Goal: Communication & Community: Answer question/provide support

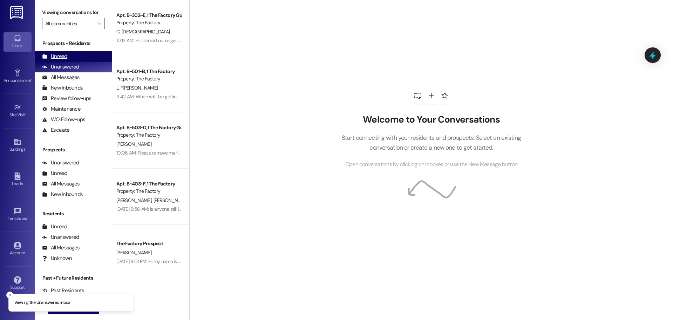
click at [53, 54] on div "Unread" at bounding box center [54, 56] width 25 height 7
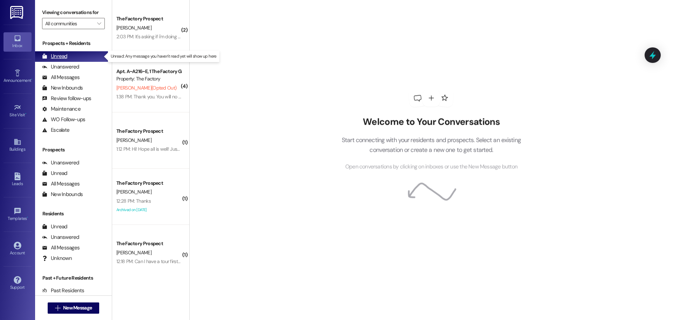
click at [56, 55] on div "Unread" at bounding box center [54, 56] width 25 height 7
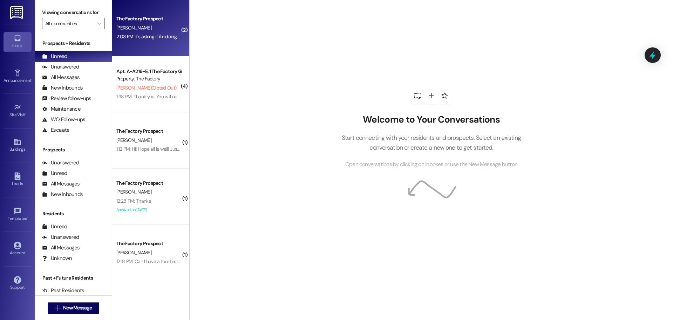
click at [142, 38] on div "2:03 PM: It's asking if i'm doing a 9/12 month lease and i need to select a flo…" at bounding box center [199, 36] width 167 height 6
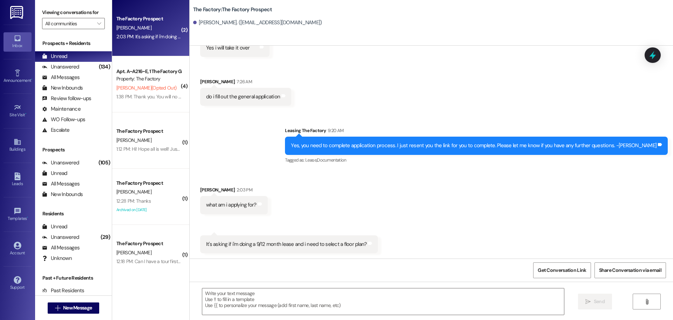
scroll to position [221, 0]
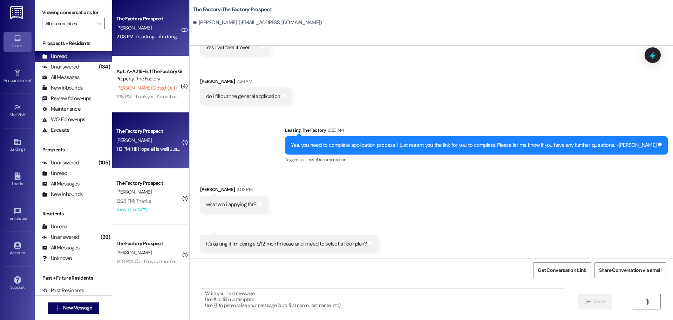
click at [158, 132] on div "The Factory Prospect" at bounding box center [148, 130] width 65 height 7
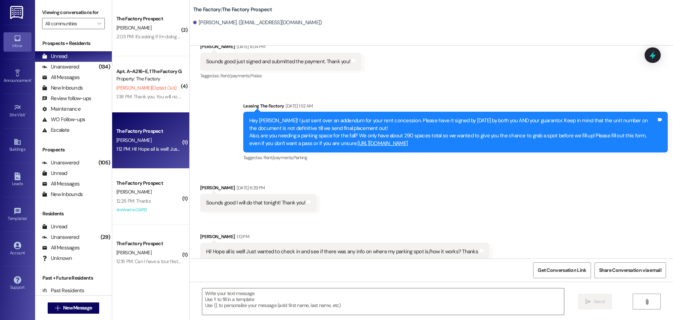
scroll to position [441, 0]
click at [202, 292] on textarea at bounding box center [383, 301] width 362 height 26
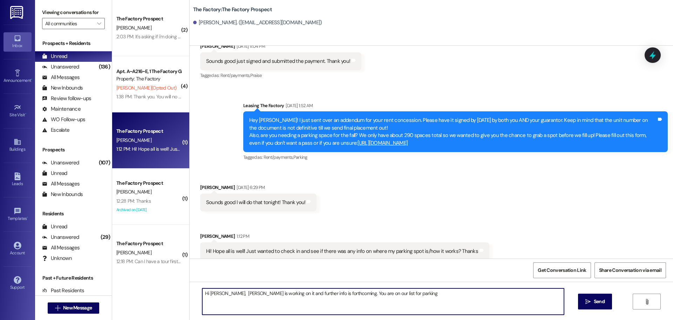
type textarea "Hi Samuel, Abi is working on it and further info is forthcoming. You are on our…"
type textarea "-"
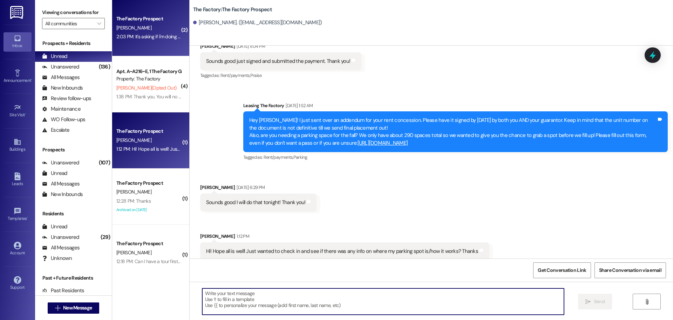
click at [143, 49] on div "The Factory Prospect R. Kappaz 2:03 PM: It's asking if i'm doing a 9/12 month l…" at bounding box center [150, 28] width 77 height 56
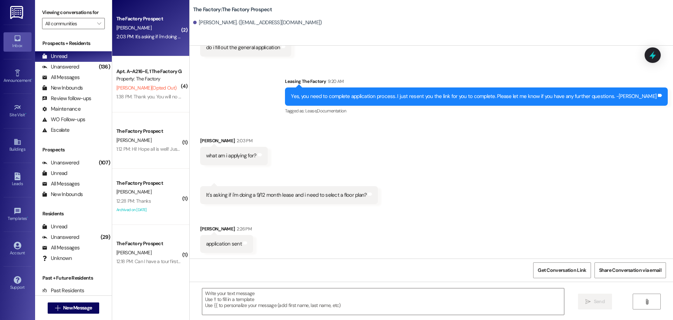
scroll to position [269, 0]
click at [175, 34] on div "The Factory Prospect R. Kappaz 2:03 PM: It's asking if i'm doing a 9/12 month l…" at bounding box center [150, 28] width 77 height 56
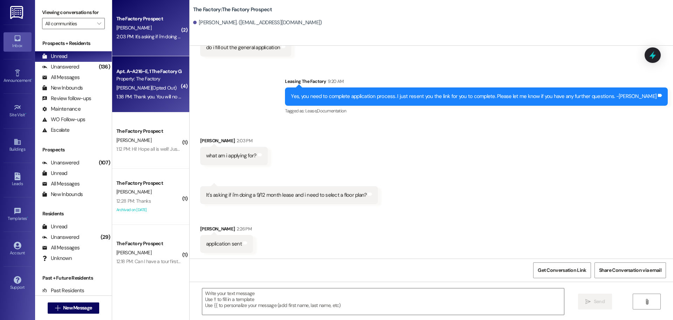
click at [153, 83] on div "C. Hender (Opted Out)" at bounding box center [149, 87] width 66 height 9
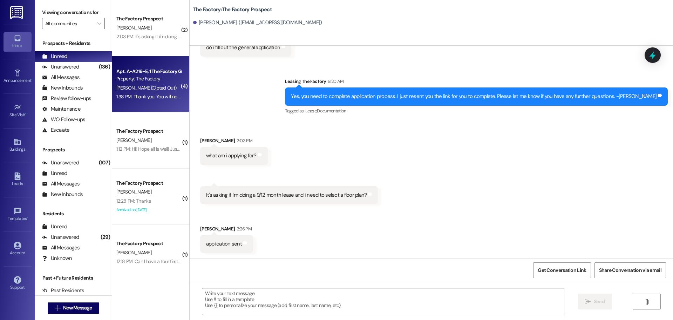
scroll to position [1932, 0]
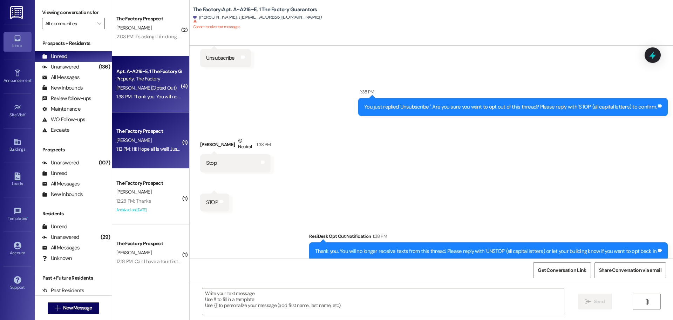
click at [159, 139] on div "S. Pfeiffer" at bounding box center [149, 140] width 66 height 9
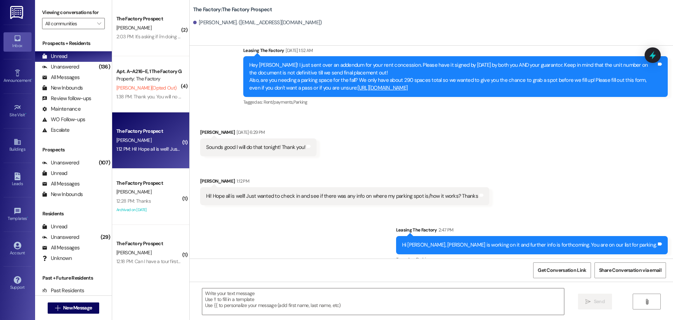
scroll to position [500, 0]
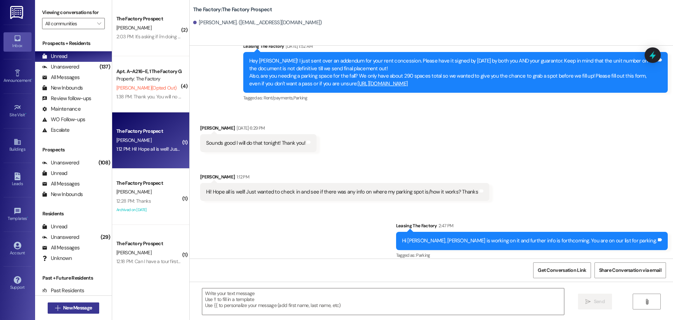
click at [90, 306] on span "New Message" at bounding box center [78, 307] width 32 height 7
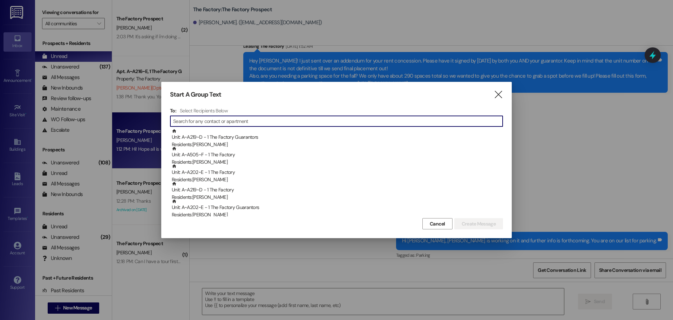
click at [214, 123] on input at bounding box center [338, 121] width 330 height 10
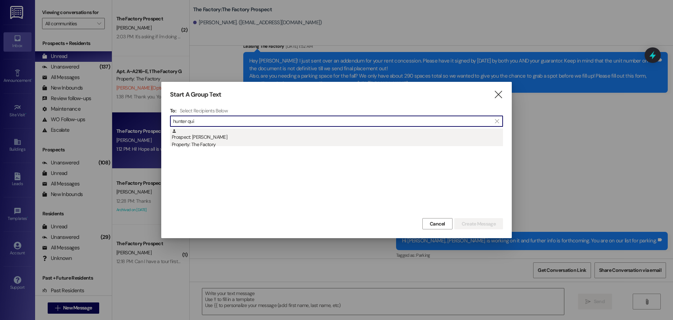
type input "hunter qui"
click at [203, 137] on div "Prospect: Hunter Squire Property: The Factory" at bounding box center [337, 138] width 331 height 20
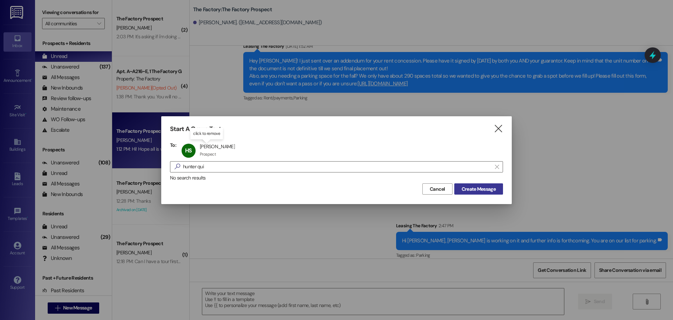
click at [476, 188] on span "Create Message" at bounding box center [479, 188] width 34 height 7
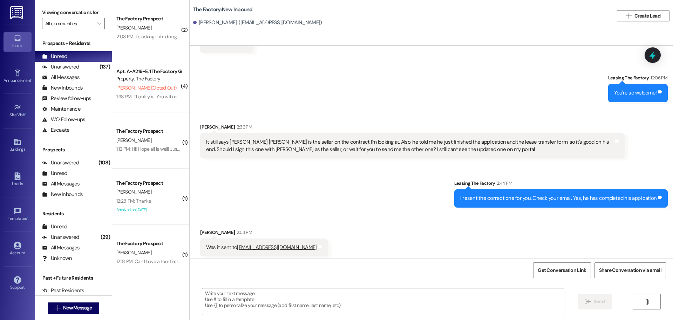
scroll to position [1677, 0]
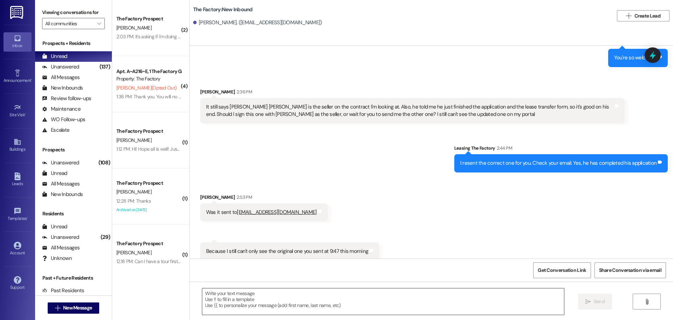
click at [204, 294] on textarea at bounding box center [383, 301] width 362 height 26
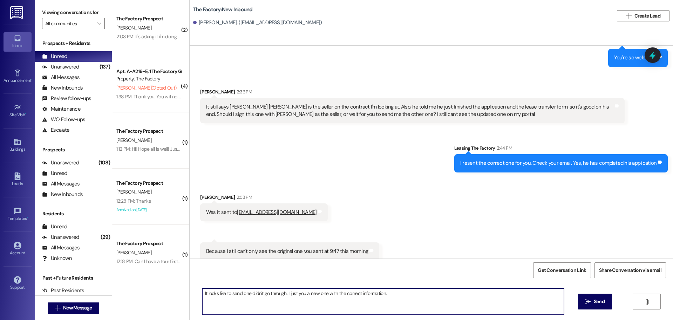
click at [393, 297] on textarea "It looks like to send one didn't go through. I just you a new one with the corr…" at bounding box center [383, 301] width 362 height 26
type textarea "It looks like to send one didn't go through. I just you a new one with the corr…"
click at [598, 303] on span "Send" at bounding box center [599, 300] width 11 height 7
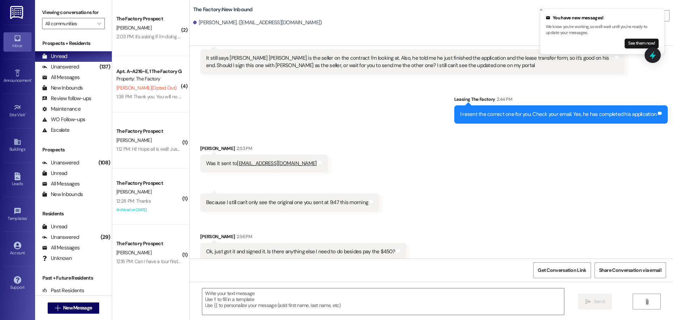
scroll to position [1775, 0]
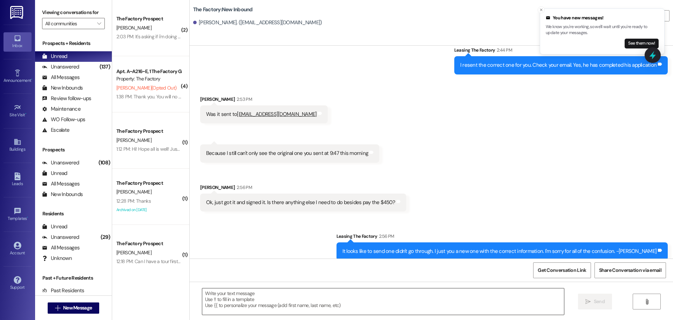
click at [202, 296] on textarea at bounding box center [383, 301] width 362 height 26
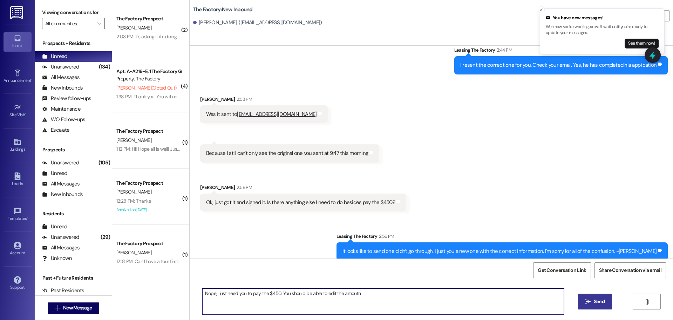
scroll to position [1823, 0]
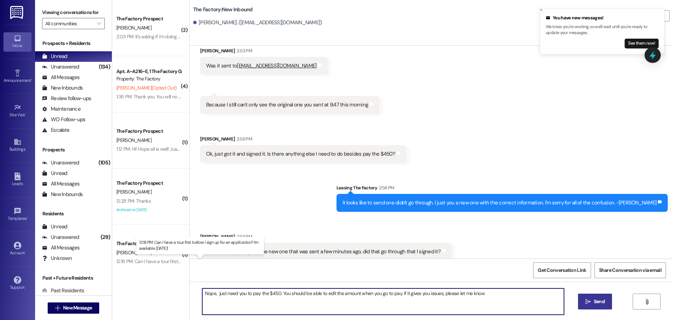
type textarea "Nope, just need you to pay the $450. You should be able to edit the amount when…"
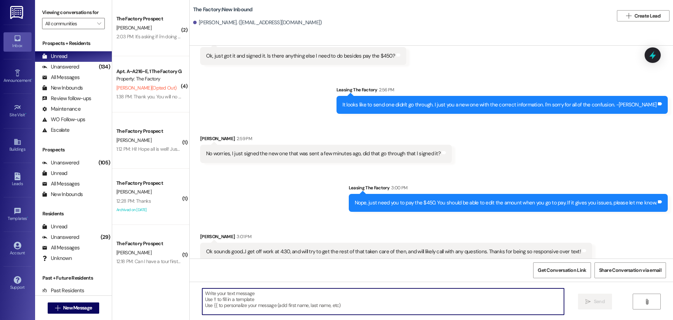
scroll to position [1921, 0]
click at [202, 293] on textarea at bounding box center [383, 301] width 362 height 26
type textarea "O"
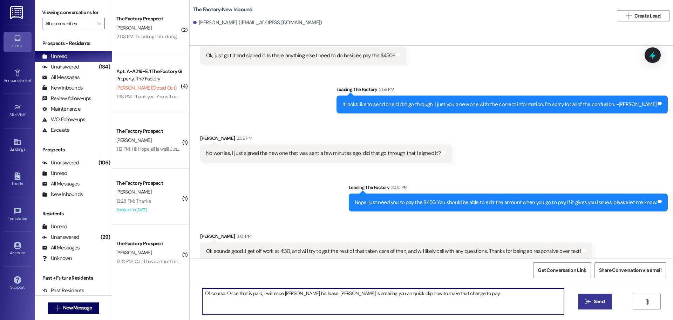
click at [222, 291] on textarea "Of course. Once that is paid, i will issue Richard his lease. Abi is emailing y…" at bounding box center [383, 301] width 362 height 26
click at [416, 292] on textarea "Of course, I'm happy to help. Once that is paid, i will issue Richard his lease…" at bounding box center [383, 301] width 362 height 26
type textarea "Of course, I'm happy to help. Once that is paid, i will issue Richard his lease…"
click at [598, 299] on span "Send" at bounding box center [599, 300] width 11 height 7
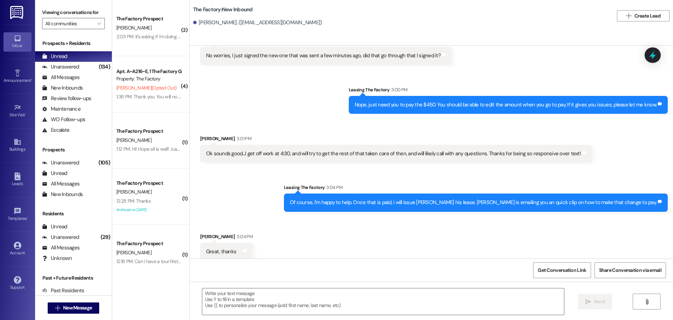
scroll to position [2019, 0]
click at [202, 294] on textarea at bounding box center [383, 301] width 362 height 26
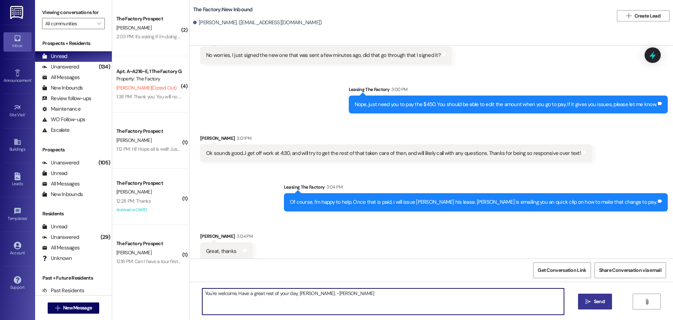
type textarea "You're welcome, Have a great rest of your day, Hunter. -Tawnya"
click at [594, 301] on span "Send" at bounding box center [599, 300] width 11 height 7
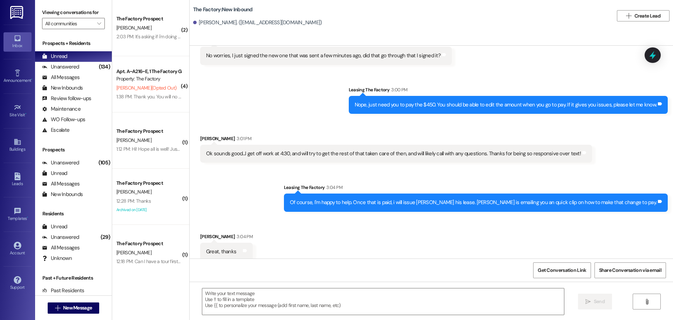
scroll to position [2068, 0]
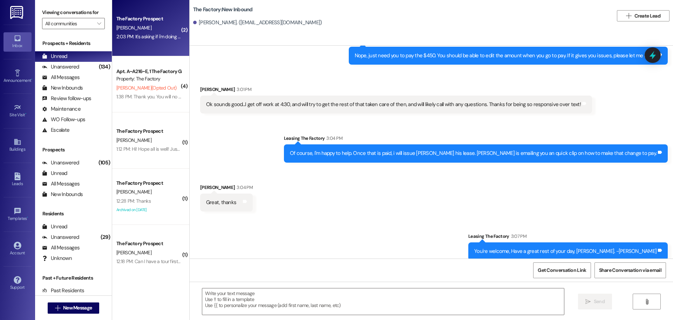
click at [154, 47] on div "The Factory Prospect R. Kappaz 2:03 PM: It's asking if i'm doing a 9/12 month l…" at bounding box center [150, 28] width 77 height 56
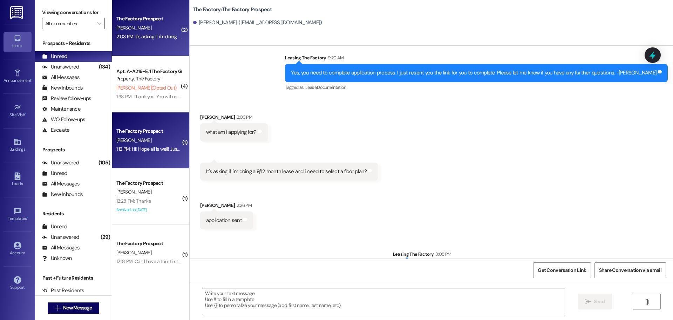
scroll to position [329, 0]
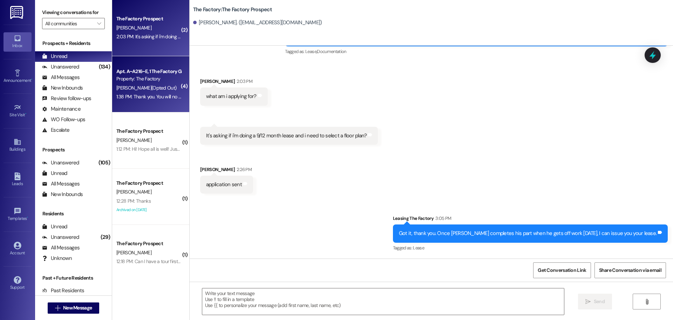
click at [159, 89] on div "C. Hender (Opted Out)" at bounding box center [149, 87] width 66 height 9
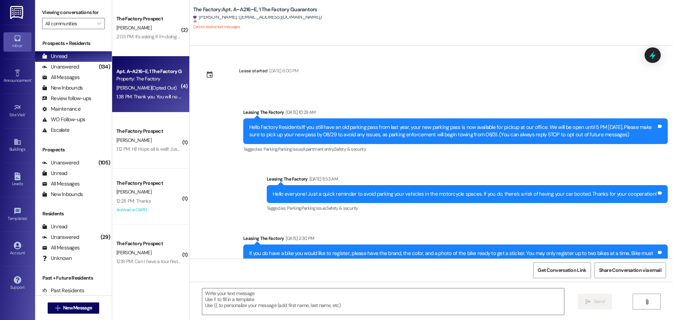
scroll to position [1932, 0]
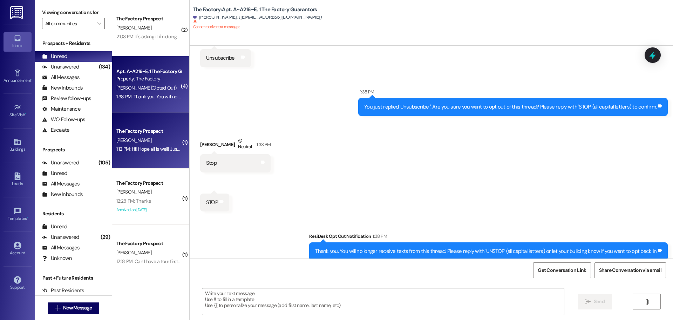
click at [148, 137] on div "S. Pfeiffer" at bounding box center [149, 140] width 66 height 9
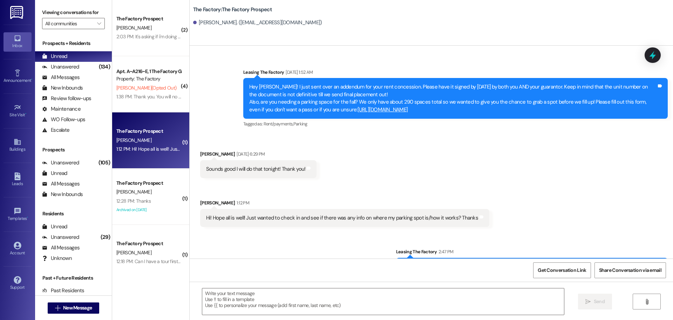
scroll to position [500, 0]
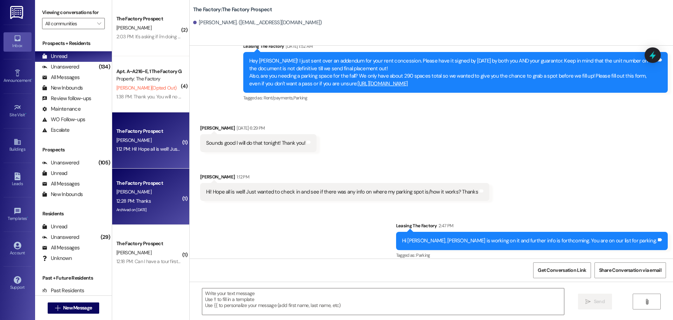
click at [167, 204] on div "12:28 PM: Thanks 12:28 PM: Thanks" at bounding box center [149, 200] width 66 height 9
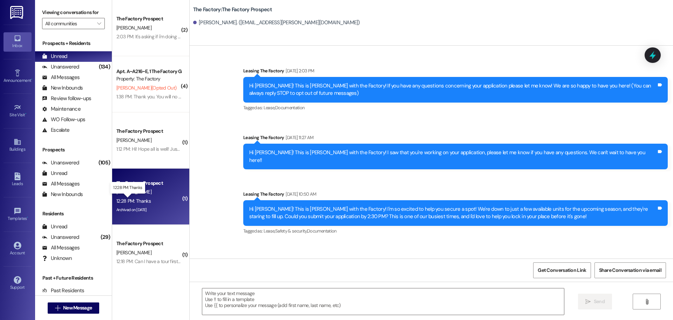
scroll to position [5036, 0]
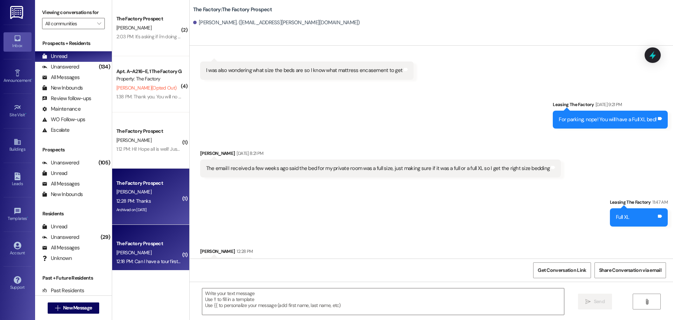
click at [147, 252] on div "J. Knott" at bounding box center [149, 252] width 66 height 9
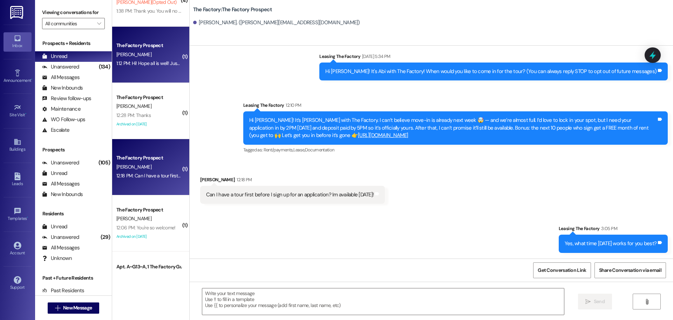
scroll to position [105, 0]
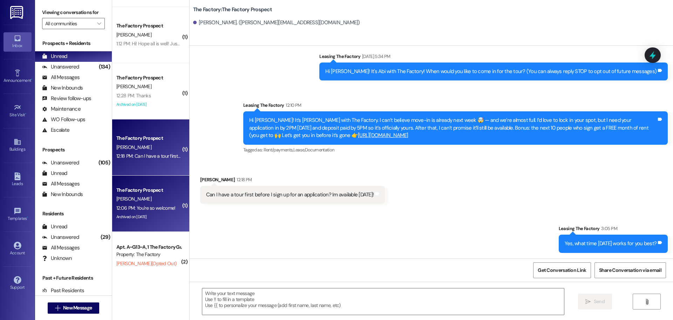
click at [135, 205] on div "12:06 PM: You're so welcome! 12:06 PM: You're so welcome!" at bounding box center [145, 207] width 59 height 6
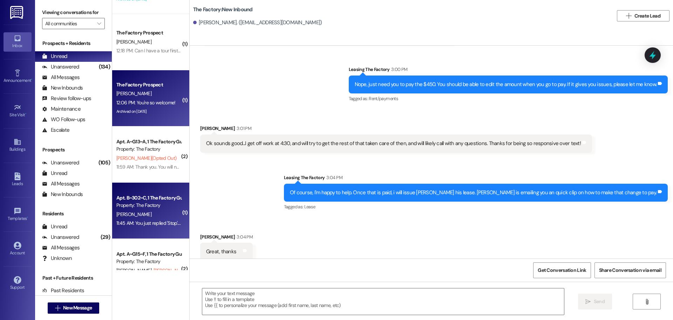
scroll to position [235, 0]
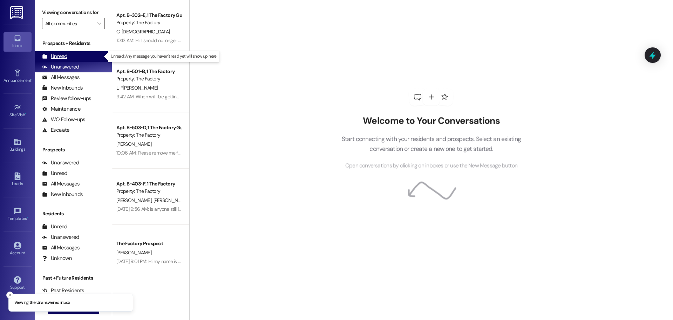
click at [61, 57] on div "Unread" at bounding box center [54, 56] width 25 height 7
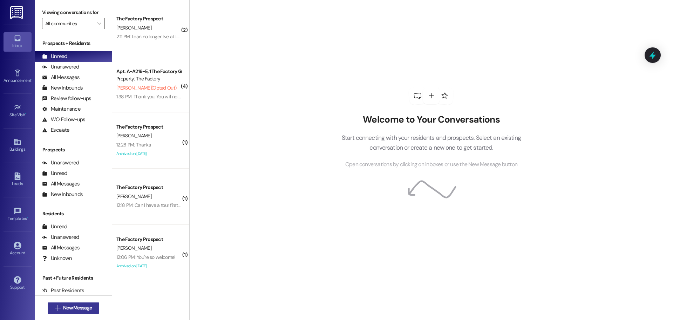
click at [74, 310] on span "New Message" at bounding box center [77, 307] width 29 height 7
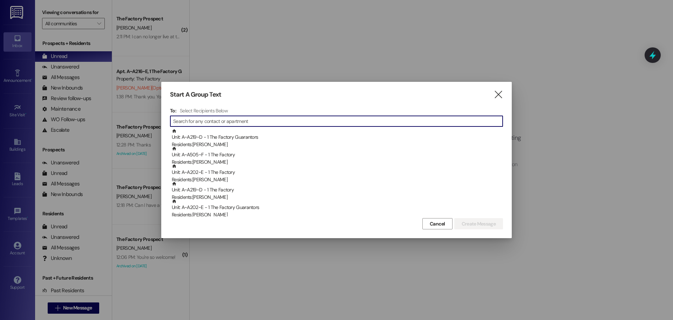
click at [239, 122] on input at bounding box center [338, 121] width 330 height 10
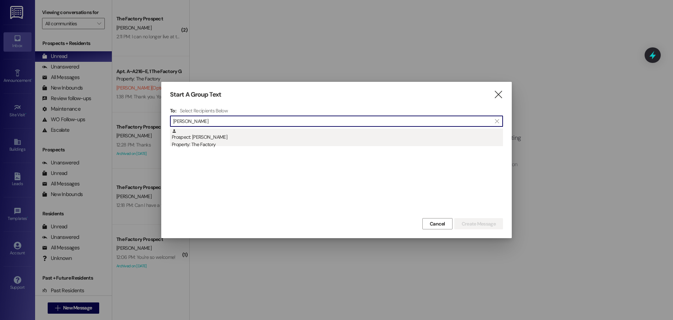
type input "[PERSON_NAME]"
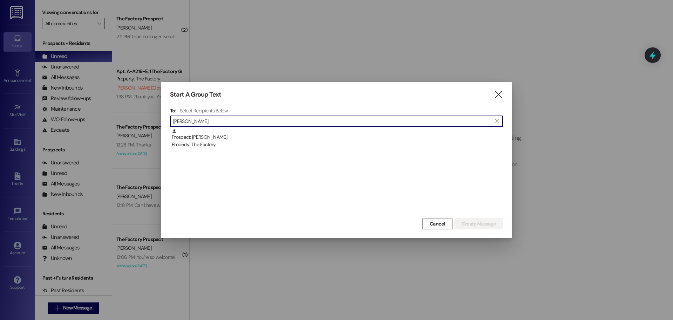
click at [197, 136] on div "Prospect: John Kriesel Property: The Factory" at bounding box center [337, 138] width 331 height 20
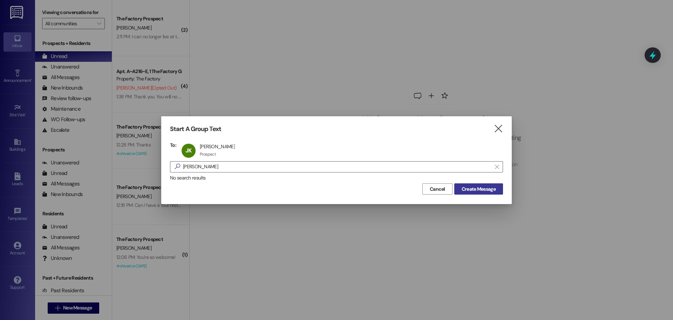
click at [473, 191] on span "Create Message" at bounding box center [479, 188] width 34 height 7
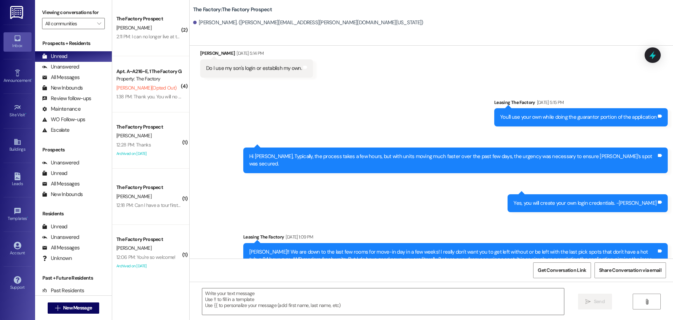
scroll to position [493, 0]
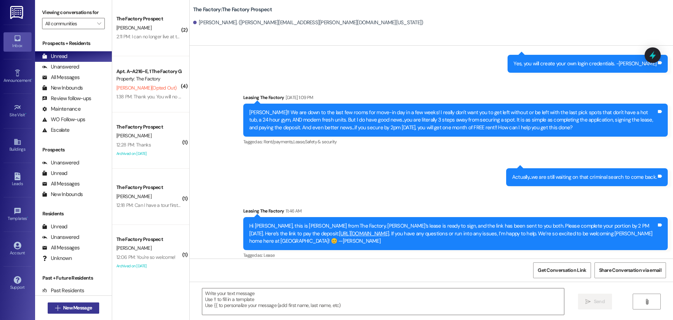
click at [79, 309] on span "New Message" at bounding box center [77, 307] width 29 height 7
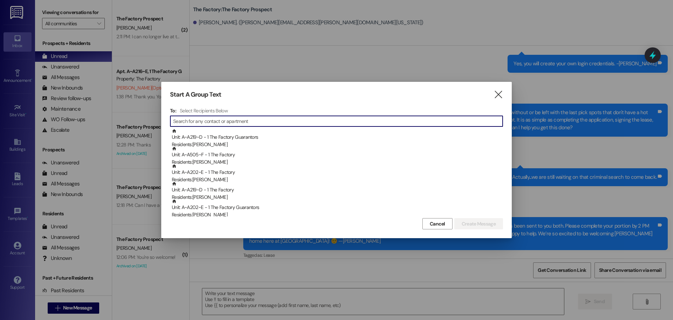
click at [192, 120] on input at bounding box center [338, 121] width 330 height 10
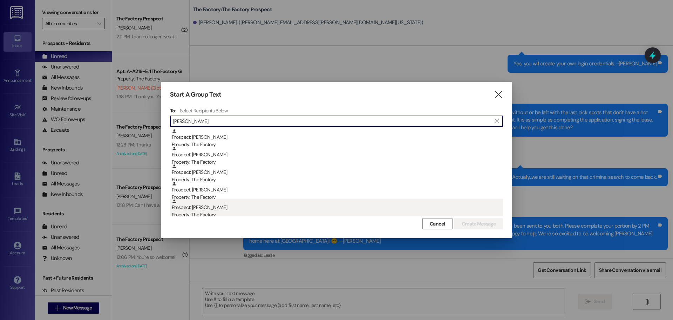
type input "george"
click at [216, 209] on div "Prospect: George kriesel Property: The Factory" at bounding box center [337, 209] width 331 height 20
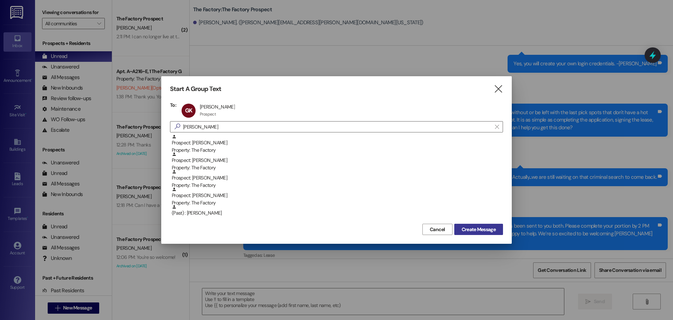
click at [483, 226] on span "Create Message" at bounding box center [479, 229] width 34 height 7
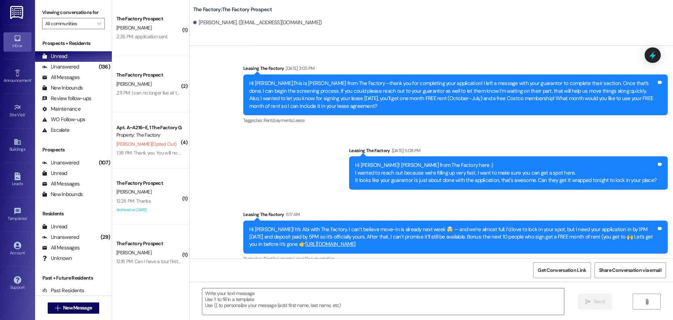
scroll to position [1045, 0]
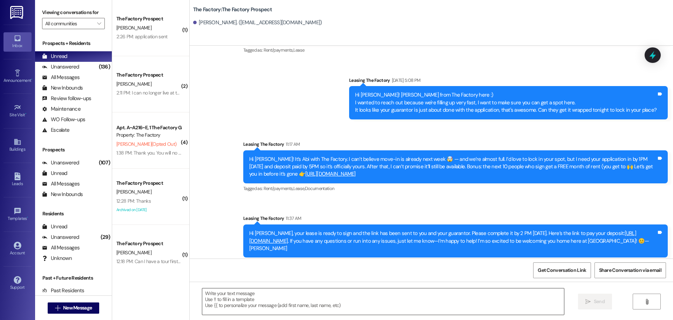
click at [202, 293] on textarea at bounding box center [383, 301] width 362 height 26
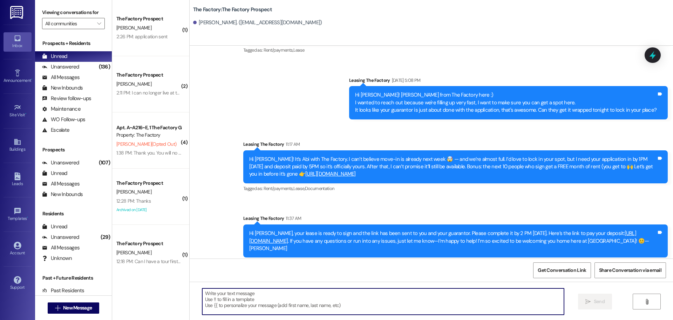
paste textarea "Hi George, just to reiterate—I know you’re both at work right now, but I’m able…"
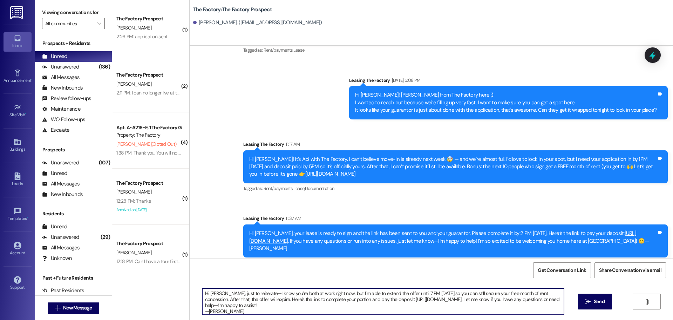
click at [251, 305] on textarea "Hi George, just to reiterate—I know you’re both at work right now, but I’m able…" at bounding box center [383, 301] width 362 height 26
click at [295, 304] on textarea "Hi George, just to reiterate—I know you’re both at work right now, but I’m able…" at bounding box center [383, 301] width 362 height 26
drag, startPoint x: 200, startPoint y: 293, endPoint x: 290, endPoint y: 308, distance: 92.1
click at [290, 308] on textarea "Hi George, just to reiterate—I know you’re both at work right now, but I’m able…" at bounding box center [383, 301] width 362 height 26
type textarea "Hi George, just to reiterate—I know you’re both at work right now, but I’m able…"
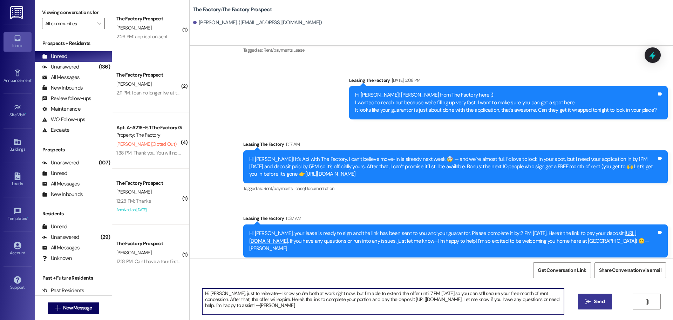
click at [599, 298] on span "Send" at bounding box center [599, 300] width 11 height 7
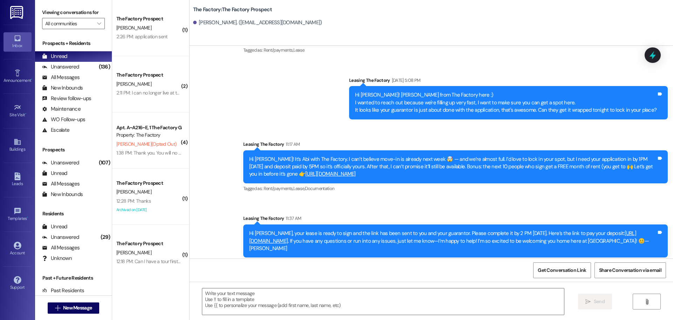
scroll to position [370, 0]
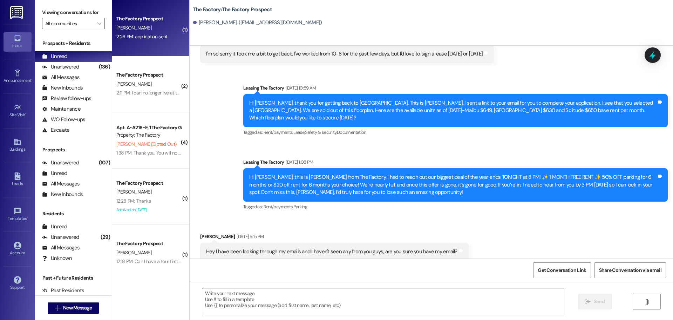
click at [152, 35] on div "2:26 PM: application sent 2:26 PM: application sent" at bounding box center [141, 36] width 51 height 6
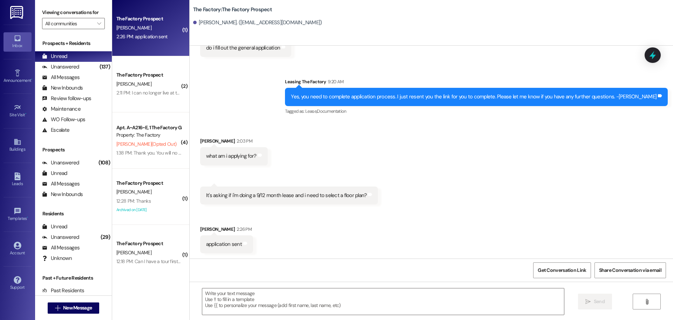
scroll to position [269, 0]
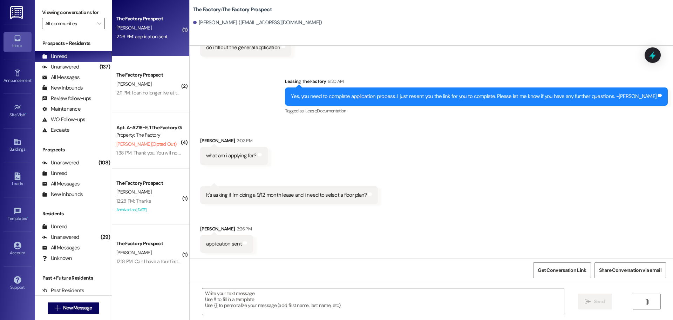
click at [204, 295] on textarea at bounding box center [383, 301] width 362 height 26
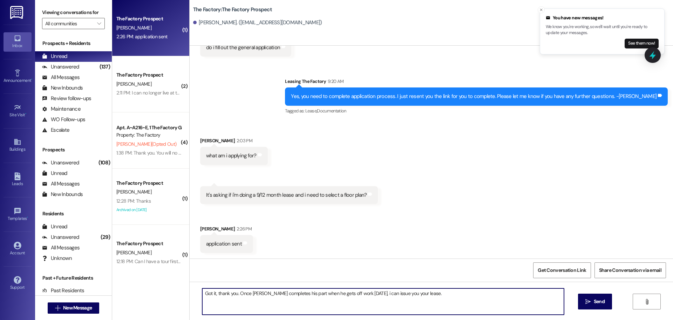
click at [362, 293] on textarea "Got it, thank you. Once Hunter completes his part when he gets off work today, …" at bounding box center [383, 301] width 362 height 26
drag, startPoint x: 363, startPoint y: 294, endPoint x: 372, endPoint y: 307, distance: 15.8
click at [373, 308] on textarea "Got it, thank you. Once Hunter completes his part when he gets off work today, …" at bounding box center [383, 301] width 362 height 26
drag, startPoint x: 371, startPoint y: 293, endPoint x: 361, endPoint y: 294, distance: 10.2
click at [361, 294] on textarea "Got it, thank you. Once Hunter completes his part when he gets off work today, …" at bounding box center [383, 301] width 362 height 26
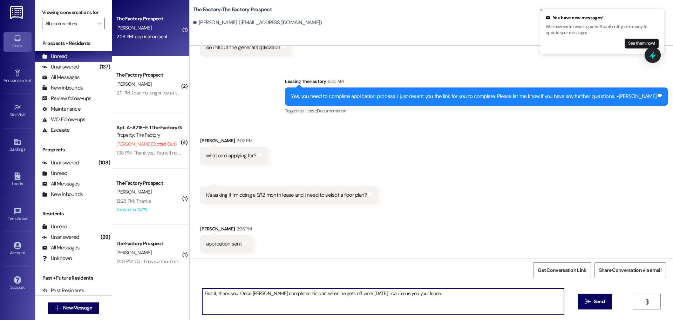
click at [362, 293] on textarea "Got it, thank you. Once Hunter completes his part when he gets off work today, …" at bounding box center [383, 301] width 362 height 26
type textarea "Got it, thank you. Once Hunter completes his part when he gets off work today, …"
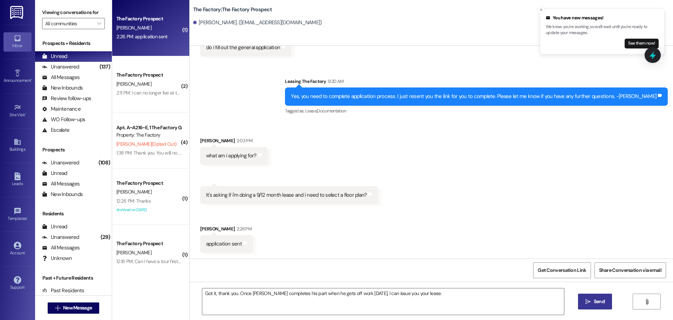
click at [592, 294] on button " Send" at bounding box center [595, 301] width 34 height 16
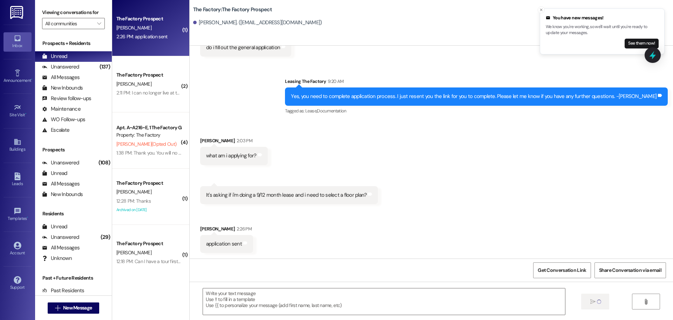
scroll to position [269, 0]
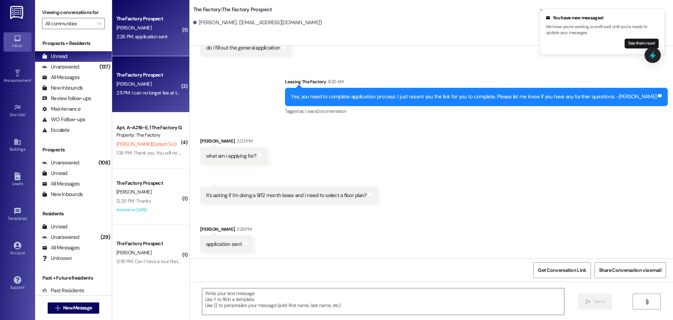
click at [152, 75] on div "The Factory Prospect" at bounding box center [148, 74] width 65 height 7
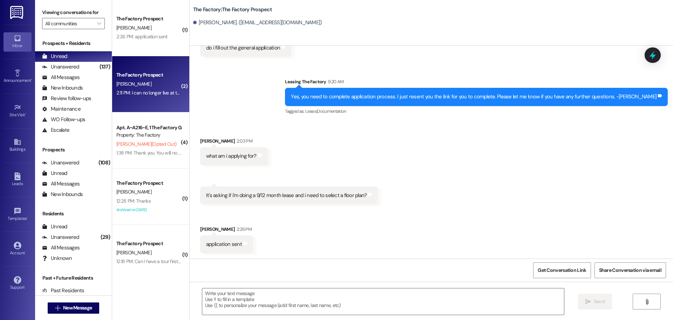
scroll to position [1235, 0]
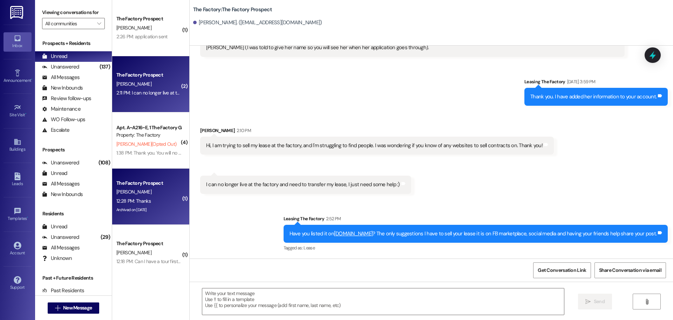
click at [166, 193] on div "P. Hermandson" at bounding box center [149, 191] width 66 height 9
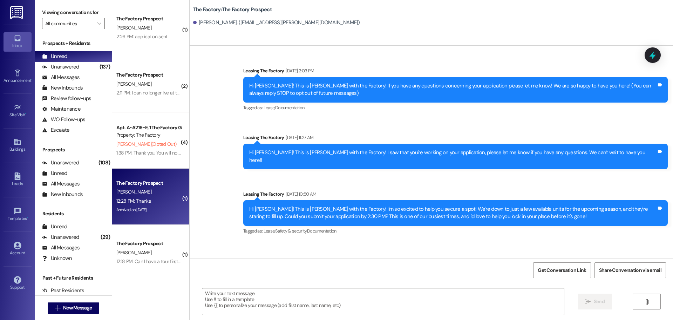
scroll to position [5036, 0]
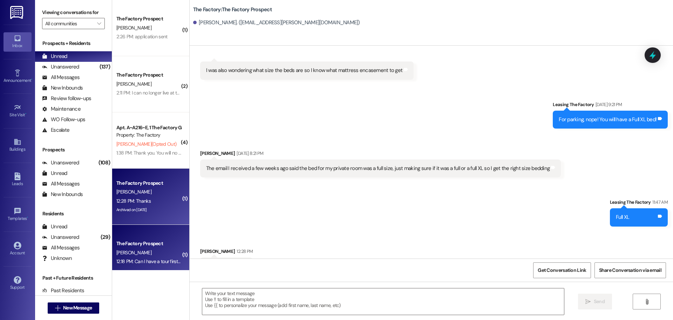
click at [153, 250] on div "J. Knott" at bounding box center [149, 252] width 66 height 9
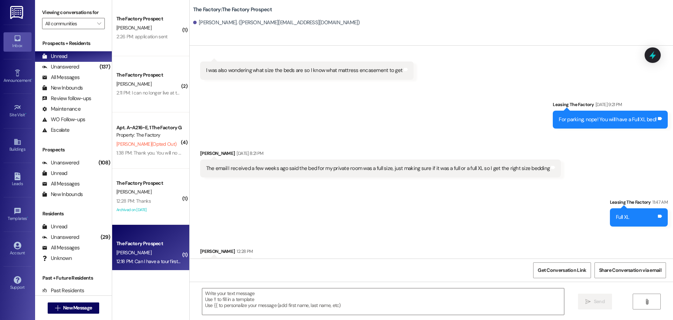
scroll to position [0, 0]
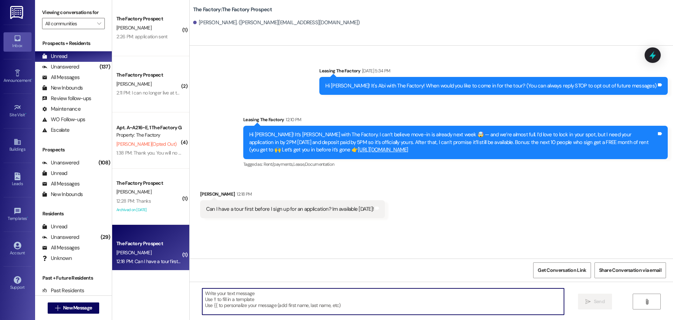
click at [208, 295] on textarea at bounding box center [383, 301] width 362 height 26
type textarea "Yes, what time tomorrow works for you best?"
click at [602, 302] on span "Send" at bounding box center [599, 300] width 11 height 7
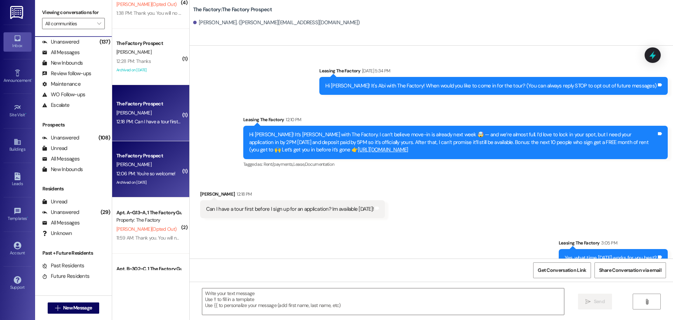
scroll to position [140, 0]
click at [147, 183] on div "Archived on 05/23/2025" at bounding box center [149, 181] width 66 height 9
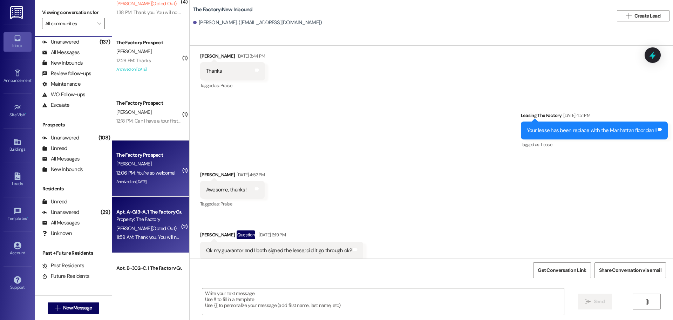
click at [161, 223] on div "Property: The Factory" at bounding box center [148, 218] width 65 height 7
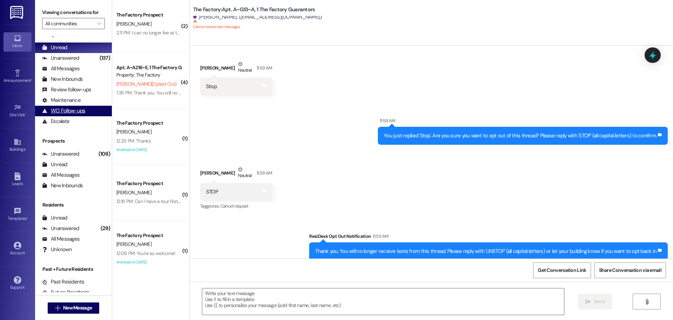
scroll to position [0, 0]
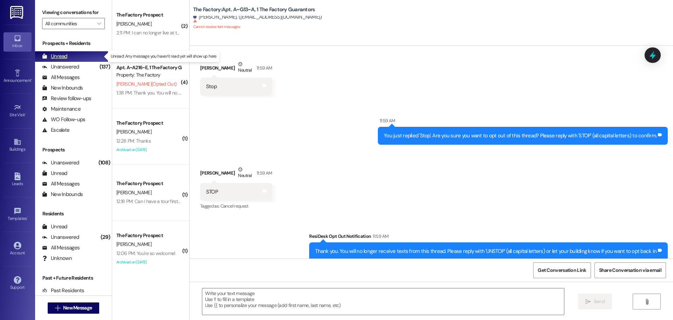
click at [60, 54] on div "Unread" at bounding box center [54, 56] width 25 height 7
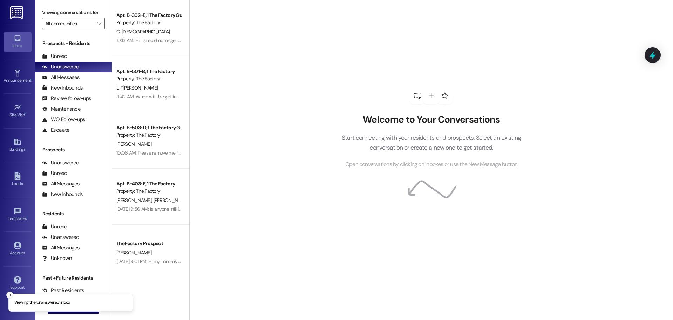
click at [9, 293] on icon "Close toast" at bounding box center [10, 295] width 4 height 4
click at [63, 305] on span "New Message" at bounding box center [77, 307] width 29 height 7
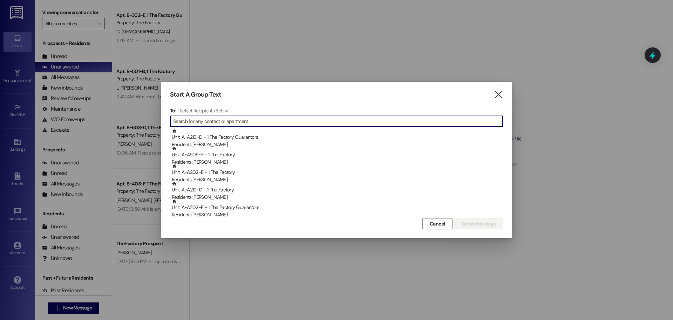
click at [196, 120] on input at bounding box center [338, 121] width 330 height 10
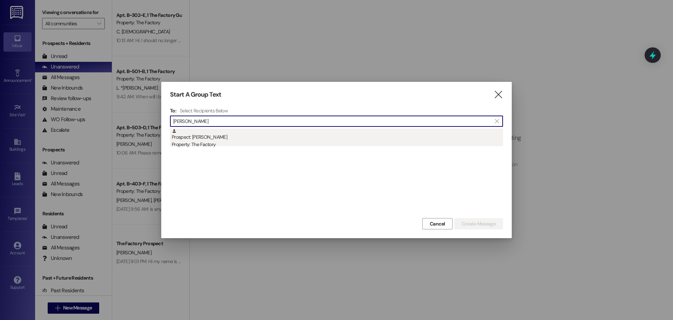
type input "John kri"
click at [205, 140] on div "Prospect: John Kriesel Property: The Factory" at bounding box center [337, 138] width 331 height 20
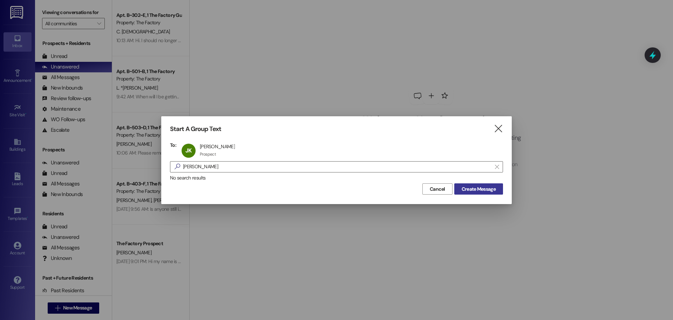
click at [489, 190] on span "Create Message" at bounding box center [479, 188] width 34 height 7
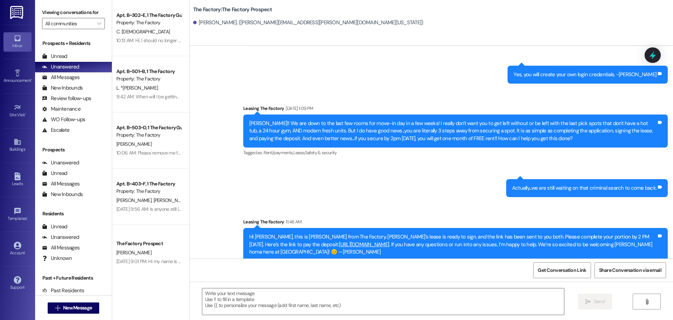
scroll to position [493, 0]
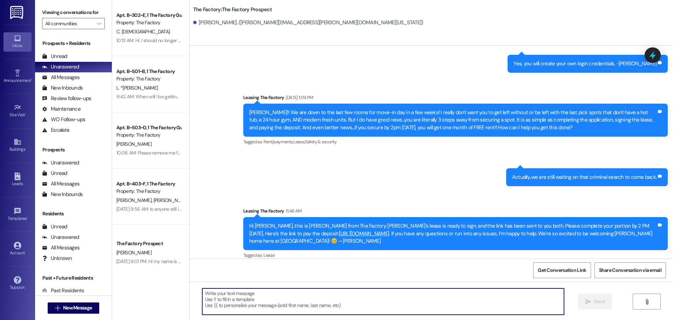
click at [202, 294] on textarea at bounding box center [383, 301] width 362 height 26
paste textarea "Hi {{Guarantor Name}}, I spoke with George and know you’re both at work. I’m ab…"
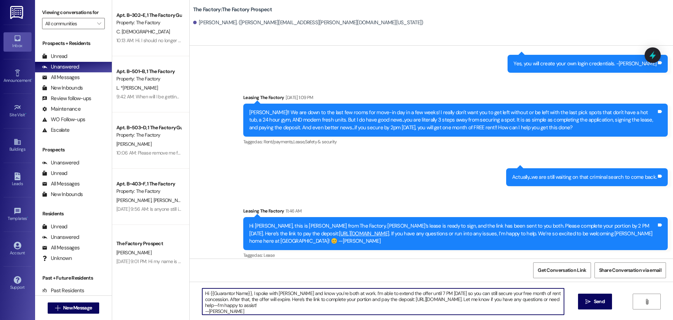
click at [246, 293] on textarea "Hi {{Guarantor Name}}, I spoke with George and know you’re both at work. I’m ab…" at bounding box center [383, 301] width 362 height 26
click at [262, 303] on textarea "Hi John, I spoke with George and know you’re both at work. I’m able to extend t…" at bounding box center [383, 301] width 362 height 26
click at [204, 305] on textarea "Hi John, I spoke with George and know you’re both at work. I’m able to extend t…" at bounding box center [383, 301] width 362 height 26
drag, startPoint x: 199, startPoint y: 294, endPoint x: 266, endPoint y: 309, distance: 68.7
click at [266, 309] on textarea "Hi John, I spoke with George and know you’re both at work. I’m able to extend t…" at bounding box center [383, 301] width 362 height 26
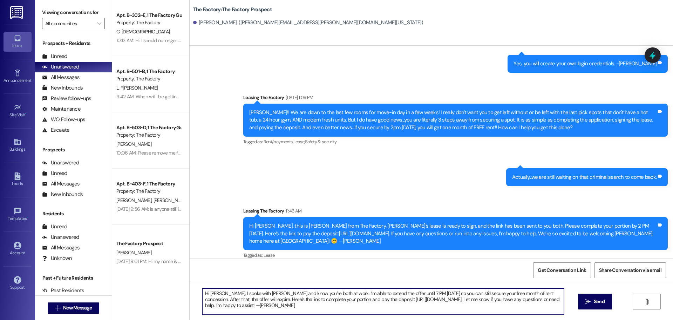
type textarea "Hi John, I spoke with George and know you’re both at work. I’m able to extend t…"
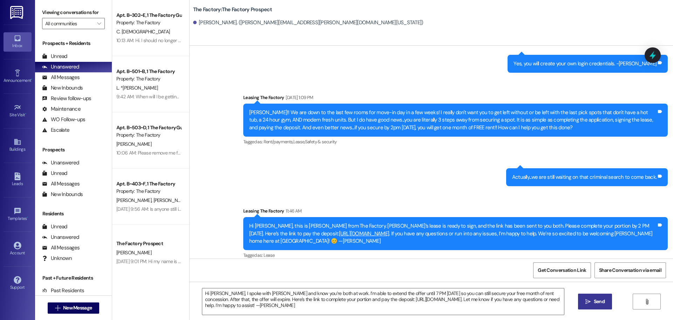
click at [598, 305] on span "Send" at bounding box center [599, 300] width 11 height 7
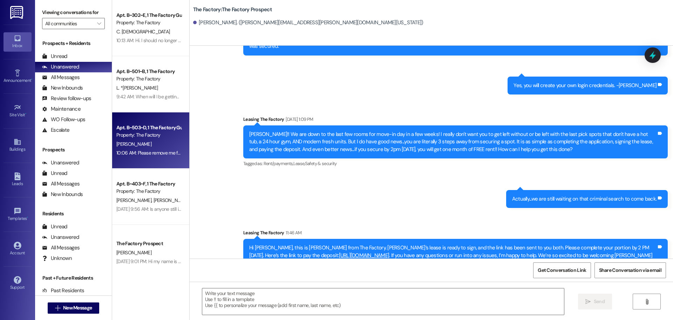
scroll to position [494, 0]
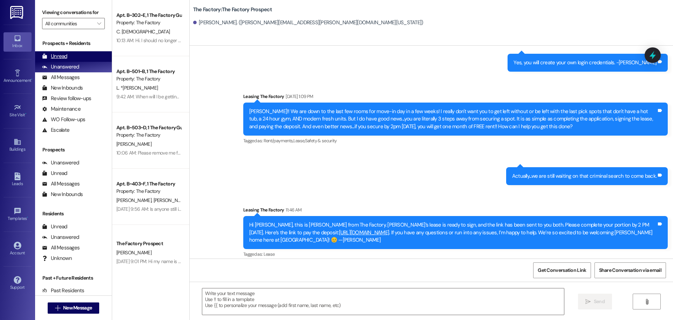
click at [56, 58] on div "Unread" at bounding box center [54, 56] width 25 height 7
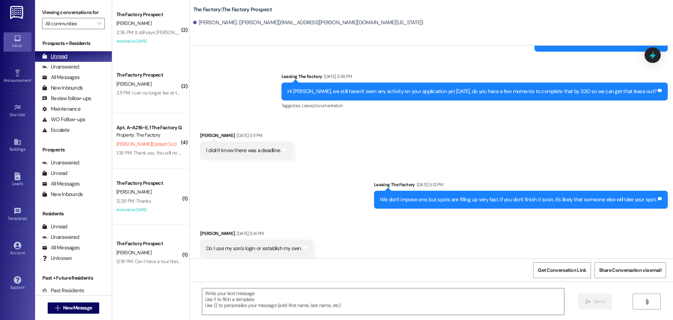
scroll to position [179, 0]
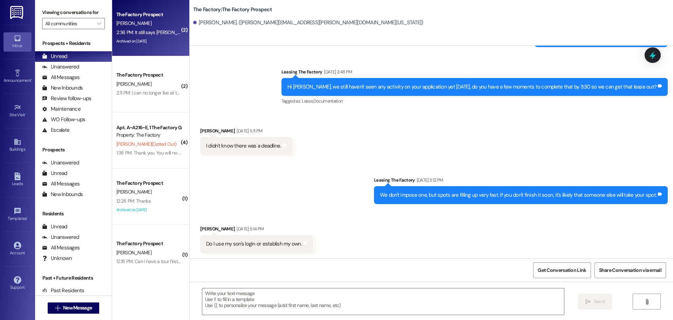
click at [161, 44] on div "Archived on 05/23/2025" at bounding box center [149, 41] width 66 height 9
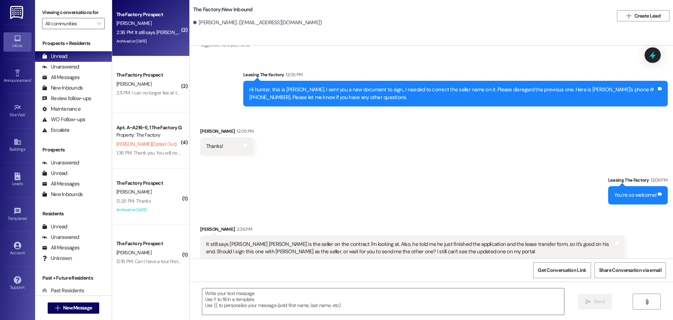
scroll to position [1540, 0]
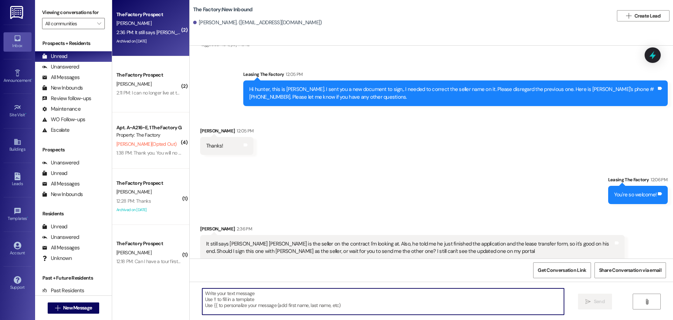
click at [203, 295] on textarea at bounding box center [383, 301] width 362 height 26
click at [279, 293] on textarea "I resent the correct one for you. Checke your email." at bounding box center [383, 301] width 362 height 26
click at [280, 292] on textarea "I resent the correct one for you. Checke your email." at bounding box center [383, 301] width 362 height 26
click at [313, 292] on textarea "I resent the correct one for you. Check your email." at bounding box center [383, 301] width 362 height 26
click at [324, 291] on textarea "I resent the correct one for you. Check your email." at bounding box center [383, 301] width 362 height 26
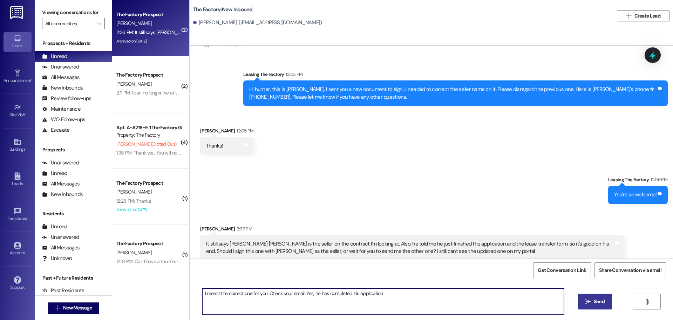
type textarea "I resent the correct one for you. Check your email. Yes, he has completed his a…"
click at [594, 303] on span "Send" at bounding box center [599, 300] width 11 height 7
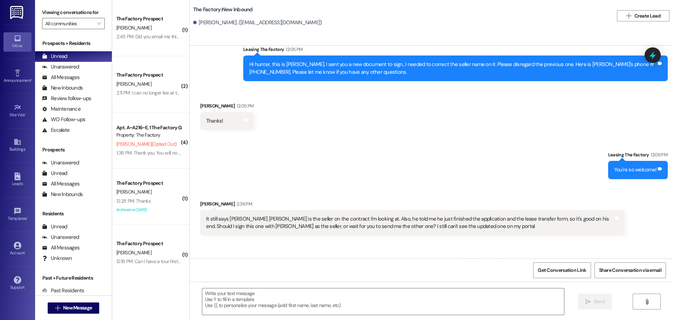
scroll to position [1589, 0]
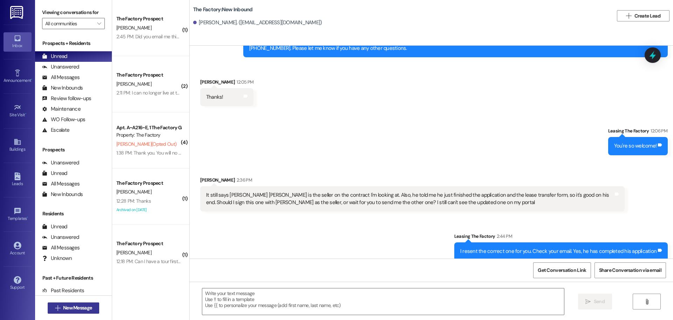
click at [77, 307] on span "New Message" at bounding box center [77, 307] width 29 height 7
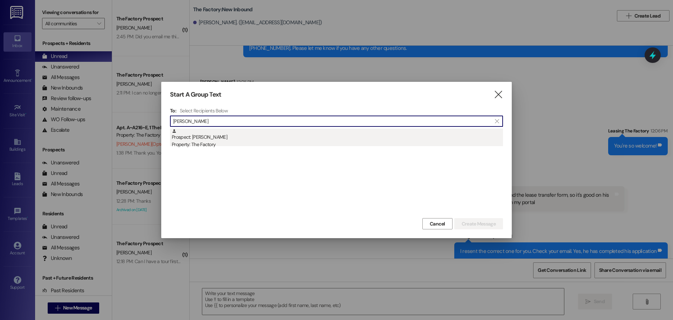
type input "john kri"
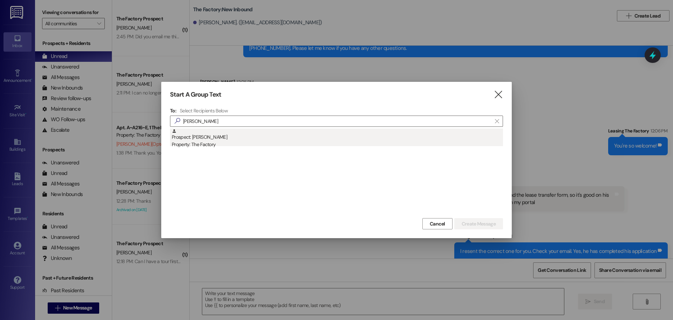
click at [207, 140] on div "Prospect: John Kriesel Property: The Factory" at bounding box center [337, 138] width 331 height 20
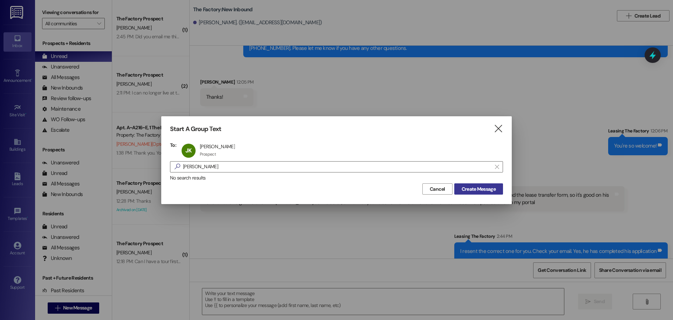
click at [475, 188] on span "Create Message" at bounding box center [479, 188] width 34 height 7
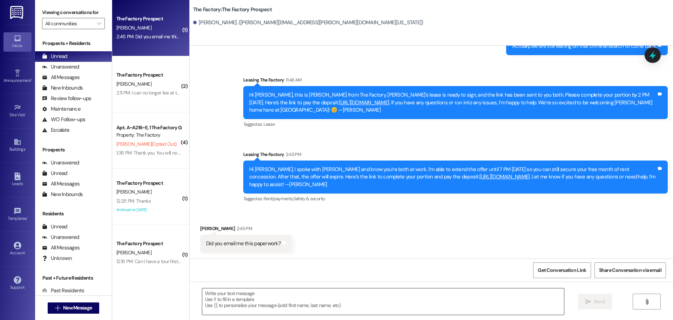
scroll to position [616, 0]
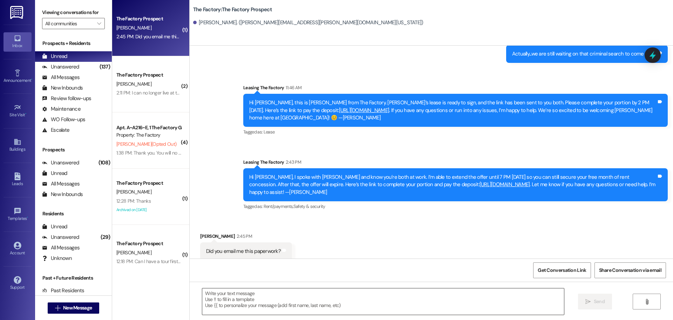
click at [205, 295] on textarea at bounding box center [383, 301] width 362 height 26
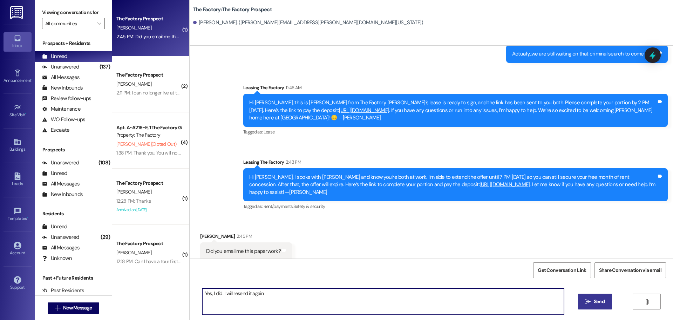
type textarea "Yes, I did. I will resend it again."
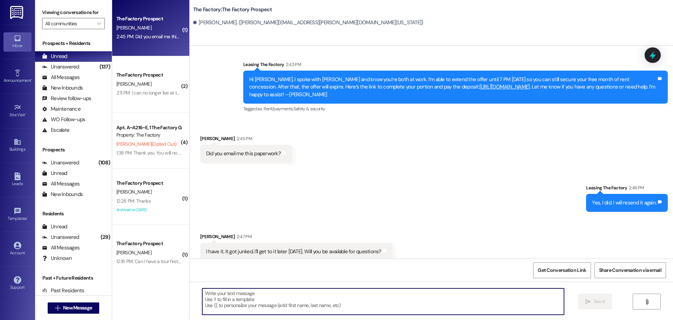
scroll to position [714, 0]
click at [205, 297] on textarea at bounding box center [383, 301] width 362 height 26
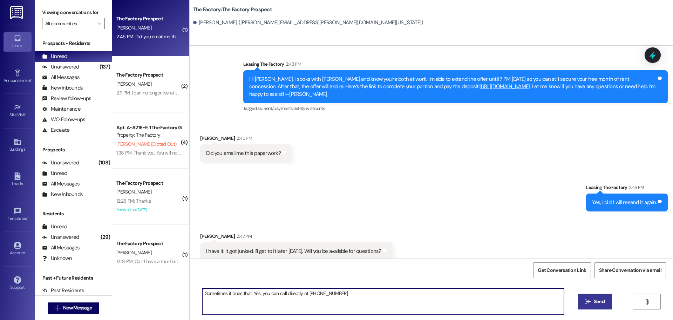
click at [283, 293] on textarea "Sometimes it does that. Yes, you can call directly at 435-227-2270" at bounding box center [383, 301] width 362 height 26
click at [342, 293] on textarea "Sometimes it does that. Yes, you can call us directly at 435-227-2270" at bounding box center [383, 301] width 362 height 26
type textarea "Sometimes it does that. Yes, you can call us directly at 435-227-2270."
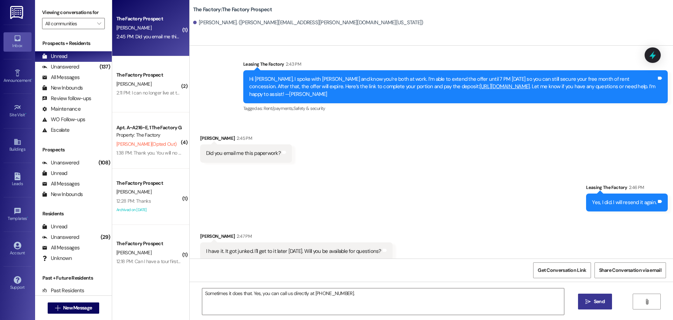
click at [594, 300] on span "Send" at bounding box center [599, 300] width 11 height 7
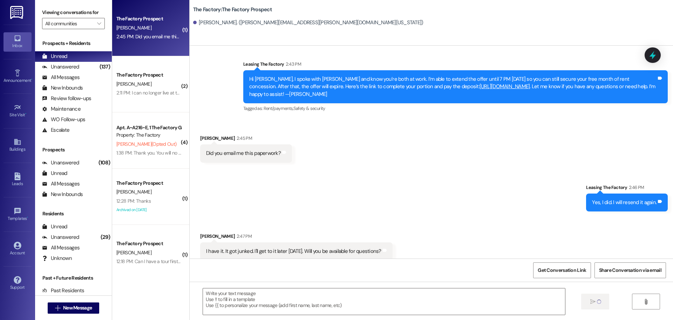
scroll to position [714, 0]
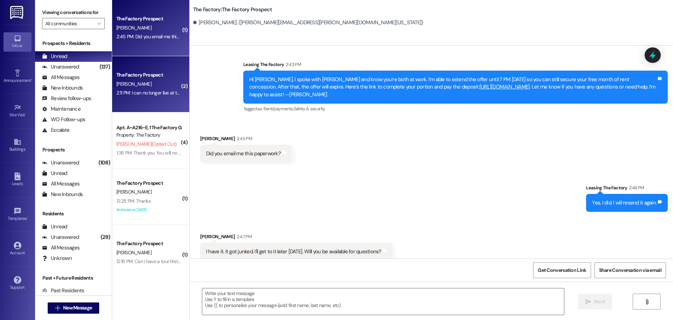
click at [142, 89] on div "2:11 PM: I can no longer live at the factory and need to transfer my lease, I j…" at bounding box center [149, 92] width 66 height 9
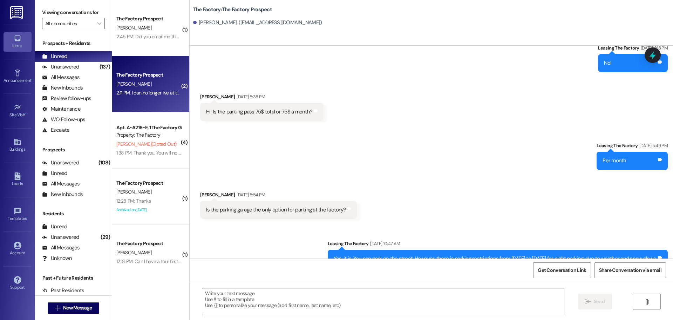
scroll to position [1176, 0]
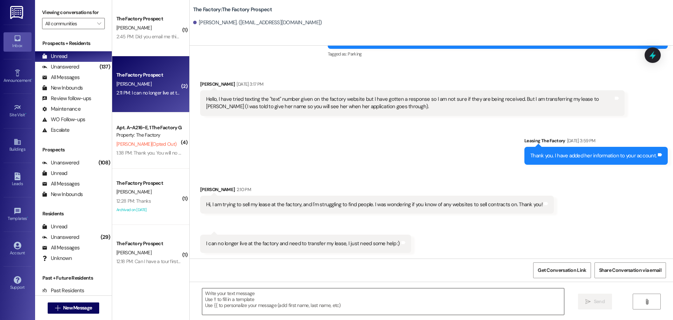
click at [202, 293] on textarea at bounding box center [383, 301] width 362 height 26
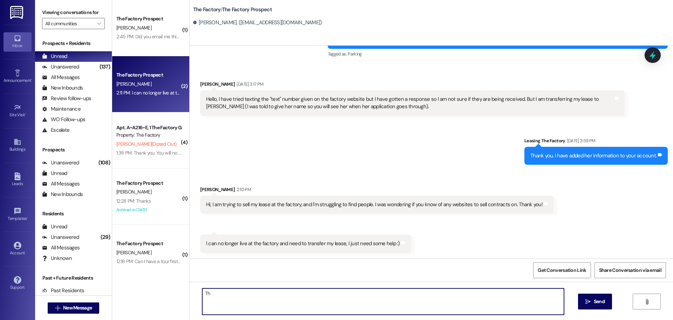
type textarea "T"
click at [350, 293] on textarea "Have you listed it on findmyplace.com? The only suggestions I have to sell it i…" at bounding box center [383, 301] width 362 height 26
click at [419, 294] on textarea "Have you listed it on findmyplace.com? The only suggestions I have to sell your…" at bounding box center [383, 301] width 362 height 26
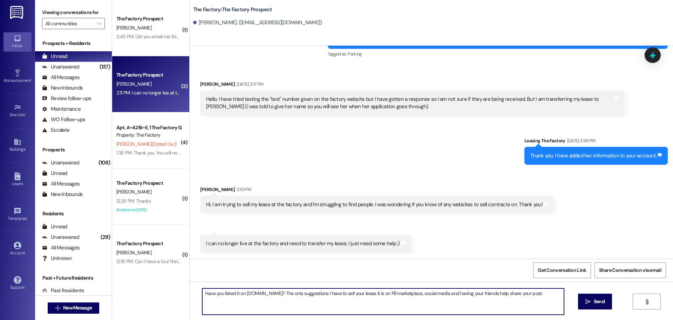
type textarea "Have you listed it on findmyplace.com? The only suggestions I have to sell your…"
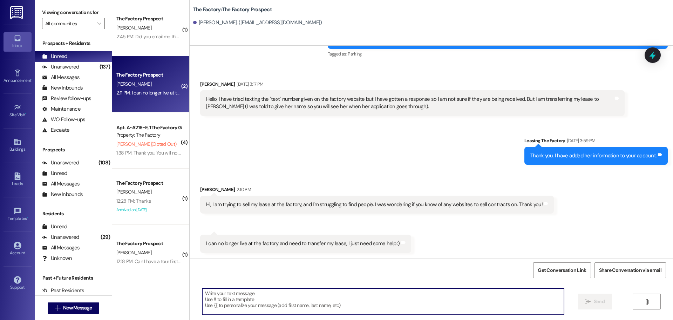
scroll to position [1175, 0]
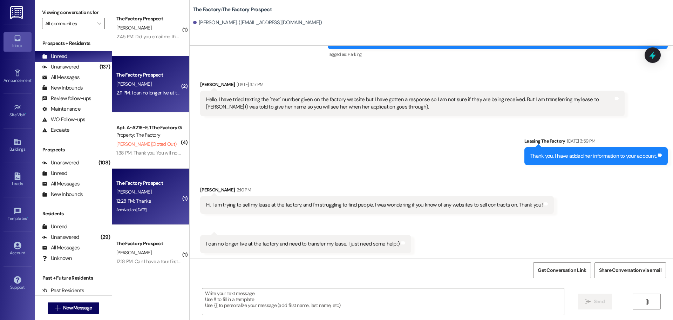
click at [154, 195] on div "P. Hermandson" at bounding box center [149, 191] width 66 height 9
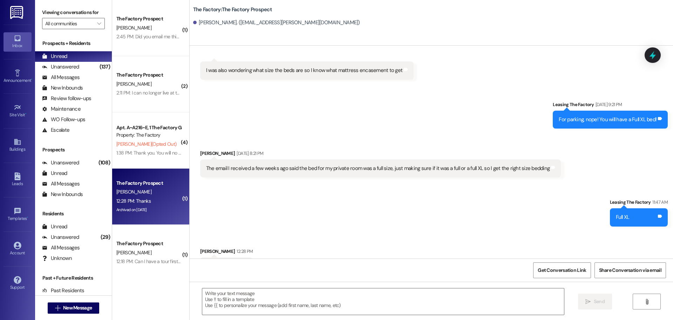
scroll to position [35, 0]
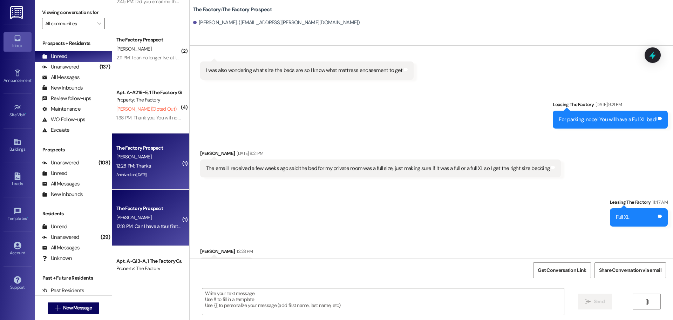
click at [160, 212] on div "The Factory Prospect" at bounding box center [148, 207] width 65 height 7
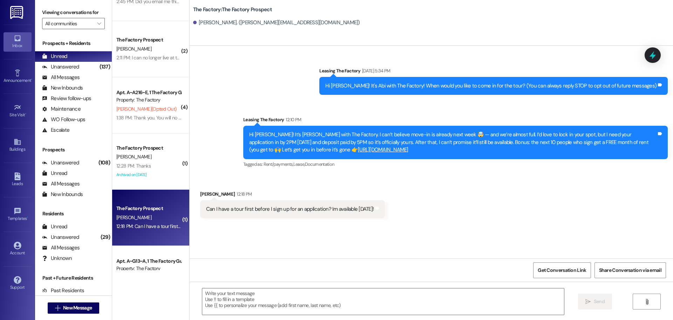
scroll to position [0, 0]
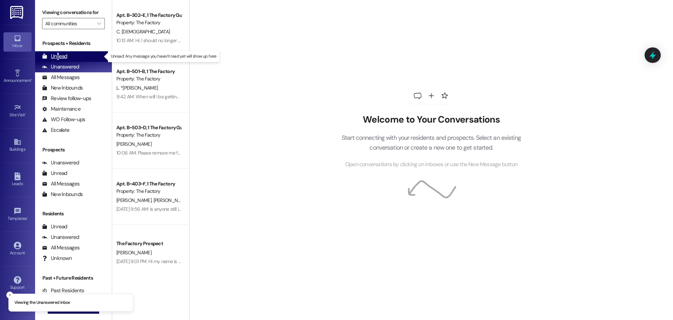
click at [58, 54] on div "Unread" at bounding box center [54, 56] width 25 height 7
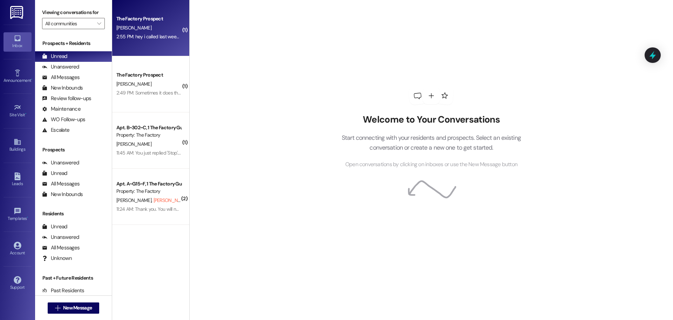
click at [166, 47] on div "The Factory Prospect [PERSON_NAME] 2:55 PM: hey i called last week asking about…" at bounding box center [150, 28] width 77 height 56
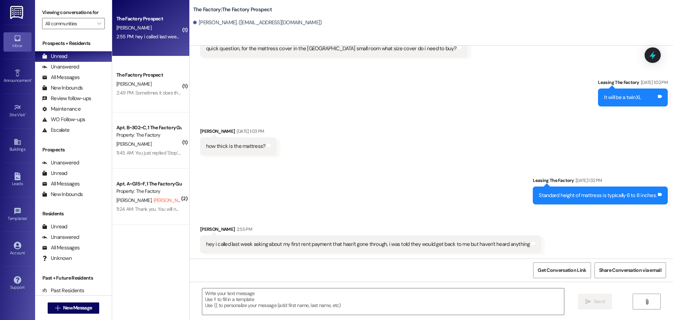
scroll to position [2350, 0]
click at [202, 293] on textarea at bounding box center [383, 301] width 362 height 26
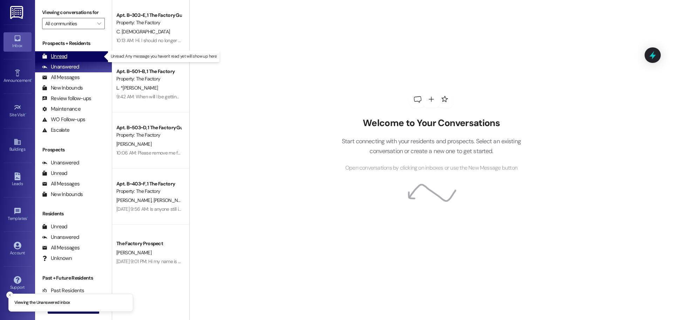
click at [61, 56] on div "Unread" at bounding box center [54, 56] width 25 height 7
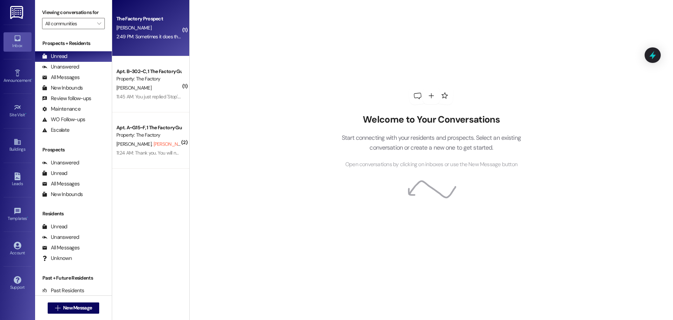
click at [151, 34] on div "2:49 PM: Sometimes it does that. Yes, you can call us directly at [PHONE_NUMBER…" at bounding box center [200, 36] width 168 height 6
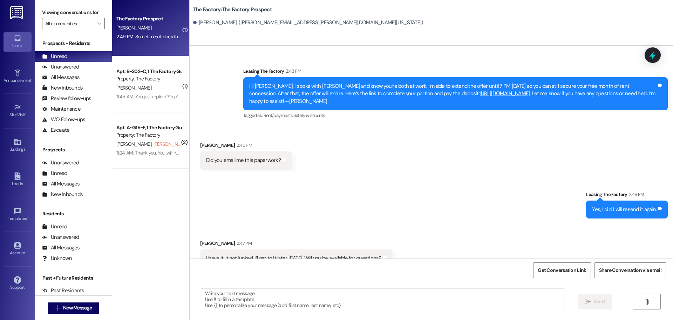
scroll to position [714, 0]
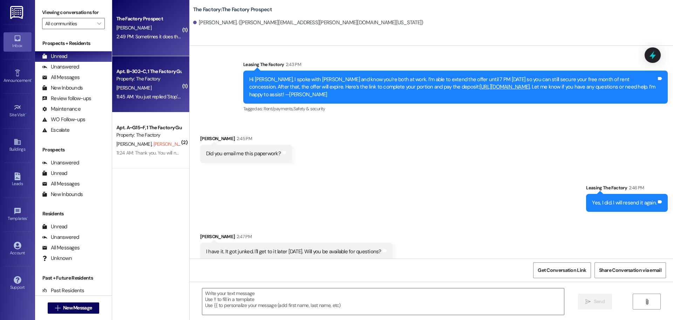
click at [151, 83] on div "[PERSON_NAME]" at bounding box center [149, 87] width 66 height 9
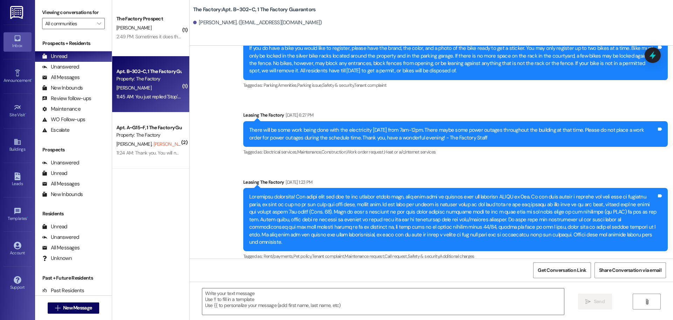
scroll to position [2766, 0]
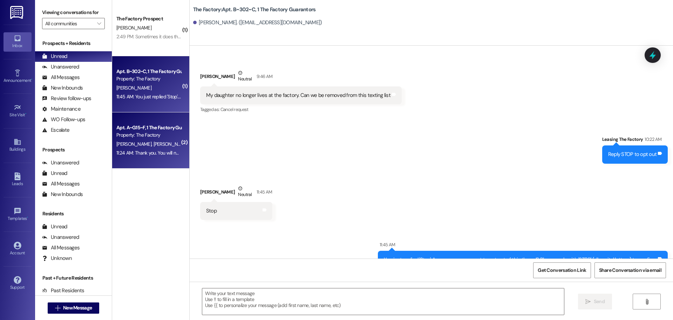
click at [146, 125] on div "Apt. A~G15~F, 1 The Factory Guarantors" at bounding box center [148, 127] width 65 height 7
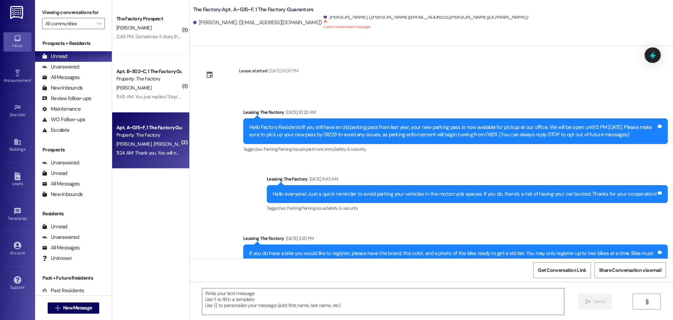
scroll to position [1812, 0]
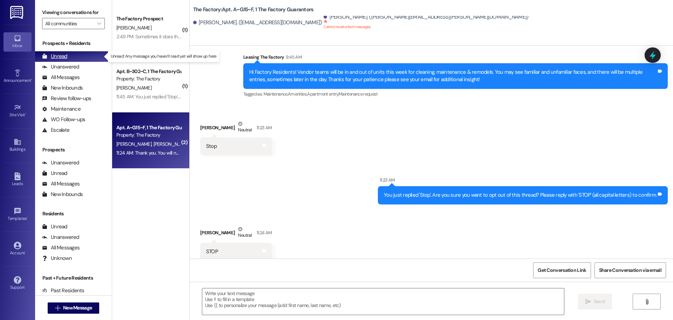
click at [58, 54] on div "Unread" at bounding box center [54, 56] width 25 height 7
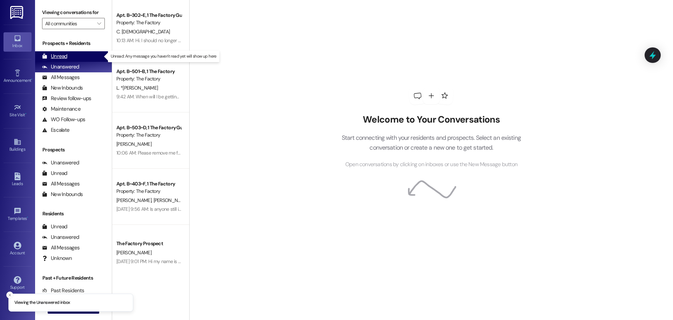
click at [62, 57] on div "Unread" at bounding box center [54, 56] width 25 height 7
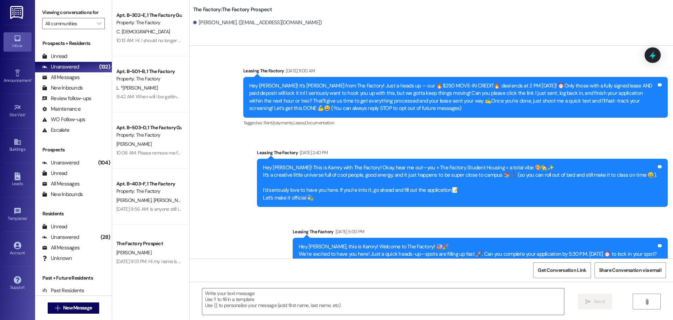
scroll to position [58, 0]
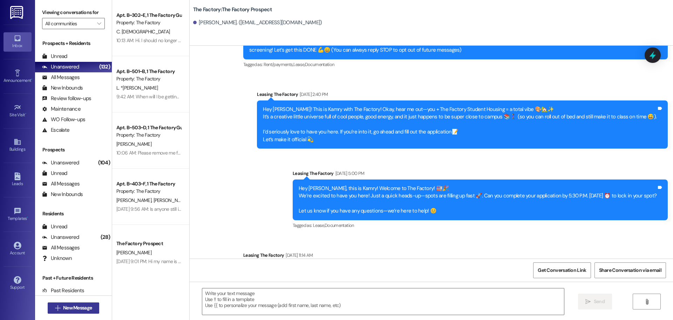
click at [70, 302] on button " New Message" at bounding box center [74, 307] width 52 height 11
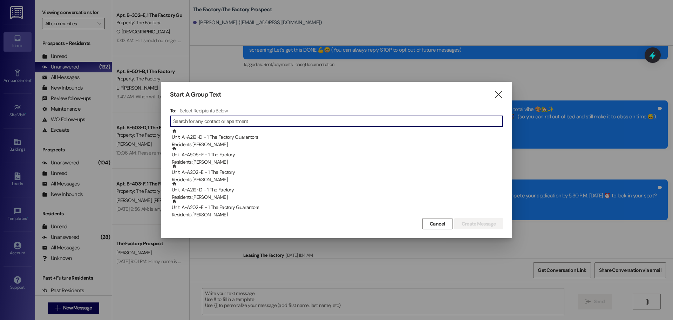
click at [195, 123] on input at bounding box center [338, 121] width 330 height 10
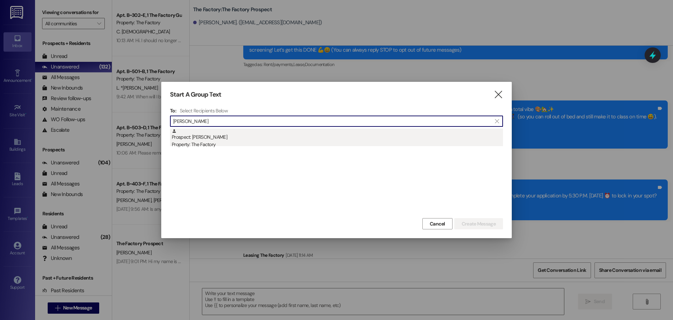
type input "[PERSON_NAME]"
click at [201, 137] on div "Prospect: [PERSON_NAME] Property: The Factory" at bounding box center [337, 138] width 331 height 20
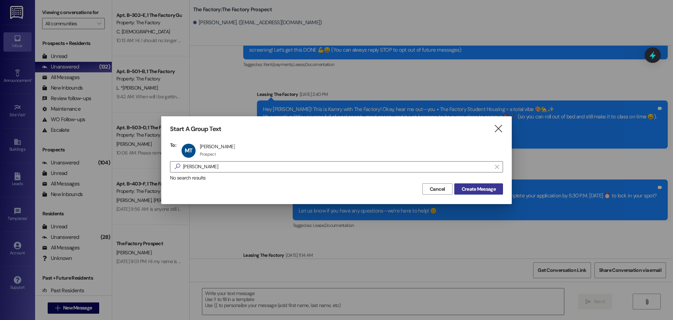
click at [478, 190] on span "Create Message" at bounding box center [479, 188] width 34 height 7
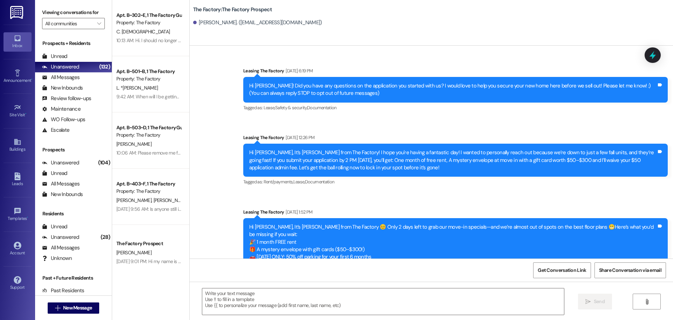
scroll to position [154, 0]
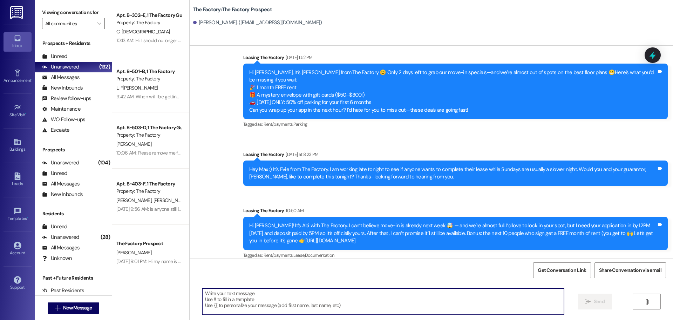
click at [202, 294] on textarea at bounding box center [383, 301] width 362 height 26
paste textarea "Hi {{First Name}}, your lease is ready to sign and the link has been sent to yo…"
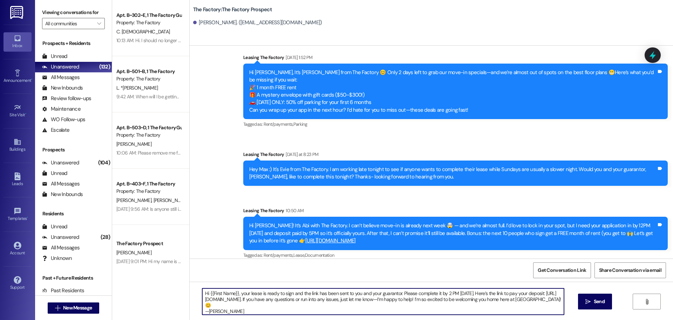
click at [446, 293] on textarea "Hi {{First Name}}, your lease is ready to sign and the link has been sent to yo…" at bounding box center [383, 301] width 362 height 26
click at [252, 305] on textarea "Hi {{First Name}}, your lease is ready to sign and the link has been sent to yo…" at bounding box center [383, 301] width 362 height 26
drag, startPoint x: 200, startPoint y: 293, endPoint x: 276, endPoint y: 310, distance: 78.0
click at [276, 310] on textarea "Hi {{First Name}}, your lease is ready to sign and the link has been sent to yo…" at bounding box center [383, 301] width 362 height 26
click at [597, 301] on span "Send" at bounding box center [599, 300] width 11 height 7
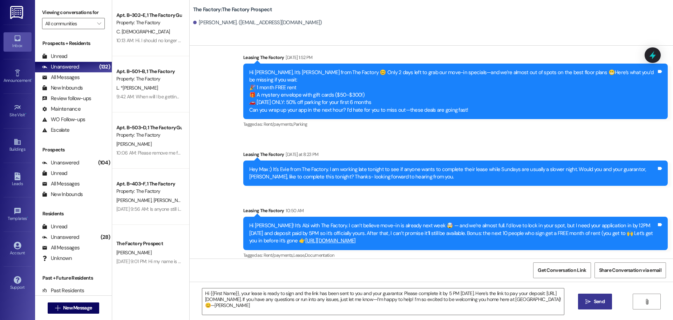
click at [598, 301] on span "Send" at bounding box center [599, 300] width 11 height 7
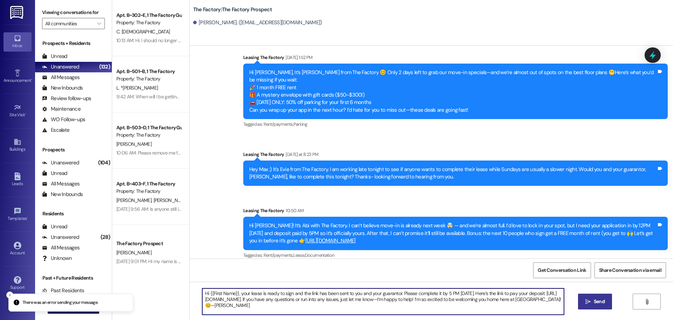
click at [222, 293] on textarea "Hi {{First Name}}, your lease is ready to sign and the link has been sent to yo…" at bounding box center [383, 301] width 362 height 26
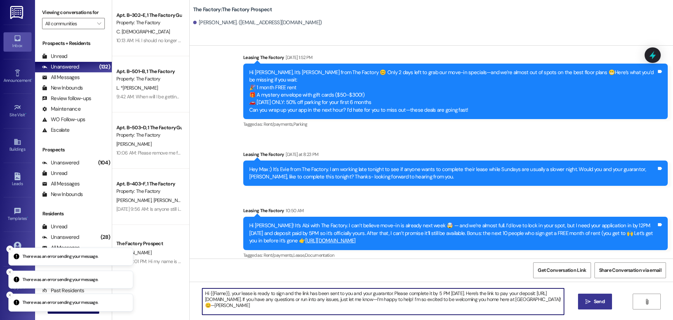
click at [225, 293] on textarea "Hi {{Fiame}}, your lease is ready to sign and the link has been sent to you and…" at bounding box center [383, 301] width 362 height 26
type textarea "Hi Max, your lease is ready to sign and the link has been sent to you and your …"
click at [597, 303] on span "Send" at bounding box center [599, 300] width 11 height 7
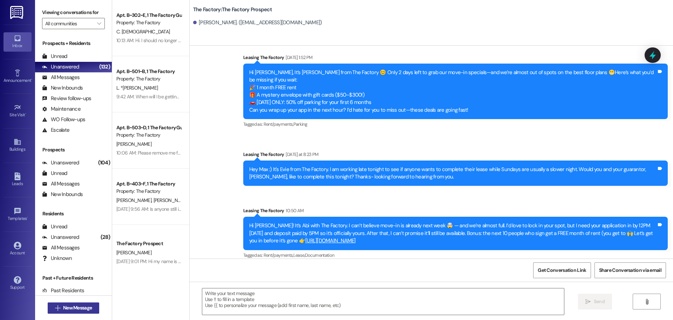
click at [74, 308] on span "New Message" at bounding box center [77, 307] width 29 height 7
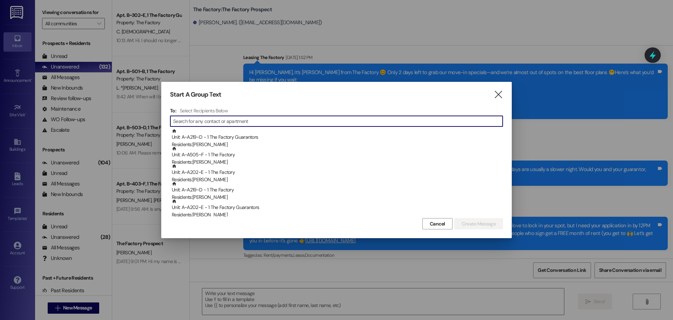
click at [217, 120] on input at bounding box center [338, 121] width 330 height 10
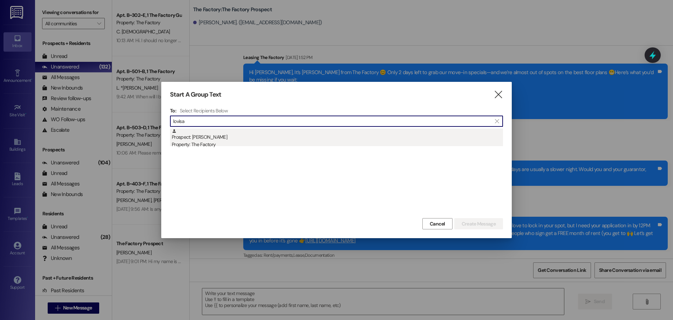
type input "lovisa"
click at [207, 141] on div "Property: The Factory" at bounding box center [337, 144] width 331 height 7
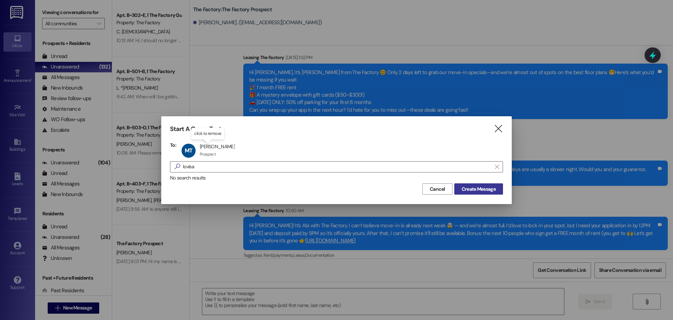
click at [492, 188] on span "Create Message" at bounding box center [479, 188] width 34 height 7
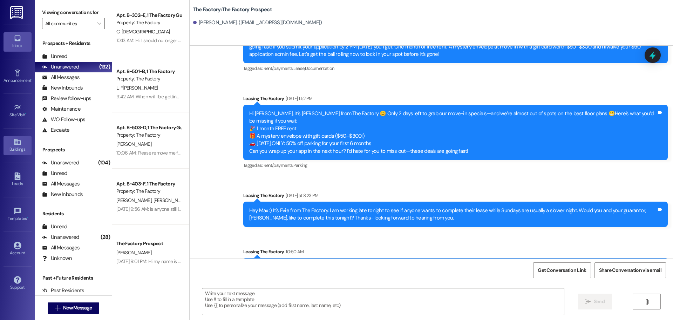
scroll to position [113, 0]
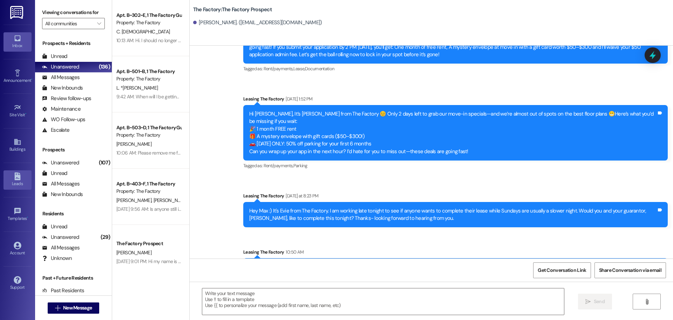
click at [16, 178] on icon at bounding box center [18, 176] width 8 height 8
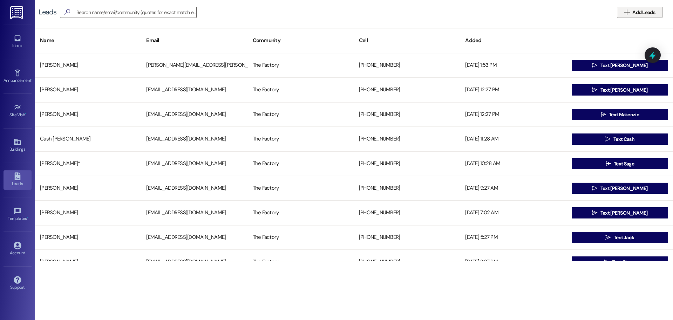
click at [647, 15] on span "Add Leads" at bounding box center [644, 12] width 23 height 7
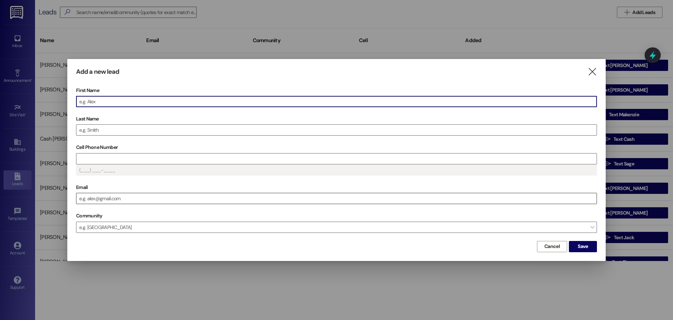
click at [81, 198] on input "Email" at bounding box center [336, 198] width 520 height 11
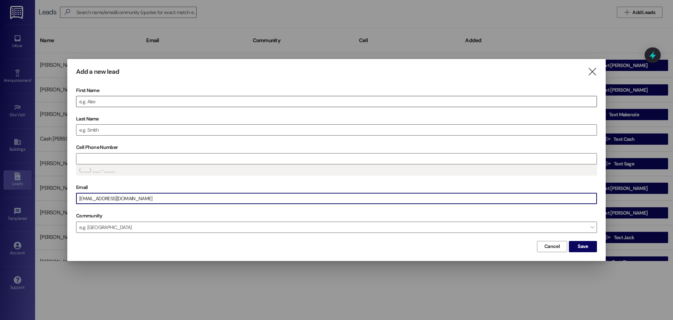
click at [103, 102] on input "First Name" at bounding box center [336, 101] width 520 height 11
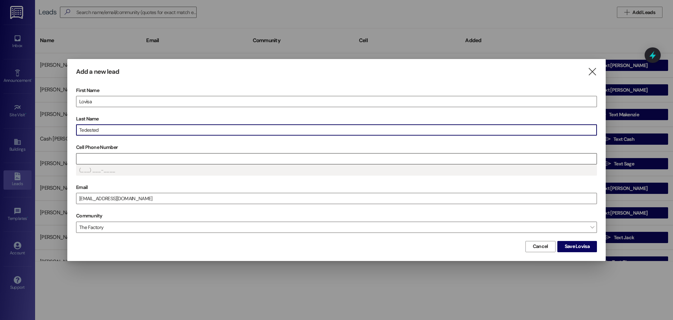
click at [93, 156] on input "Cell Phone Number" at bounding box center [336, 158] width 520 height 11
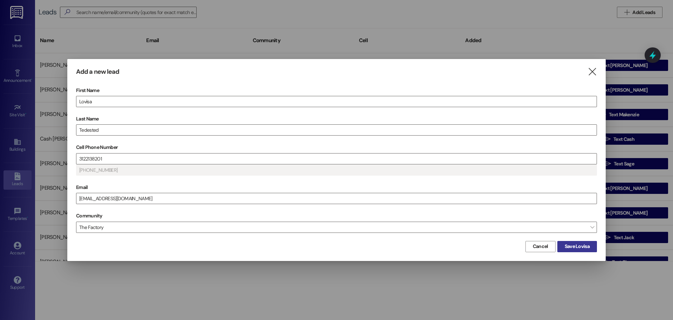
click at [577, 246] on span "Save Lovisa" at bounding box center [577, 245] width 25 height 7
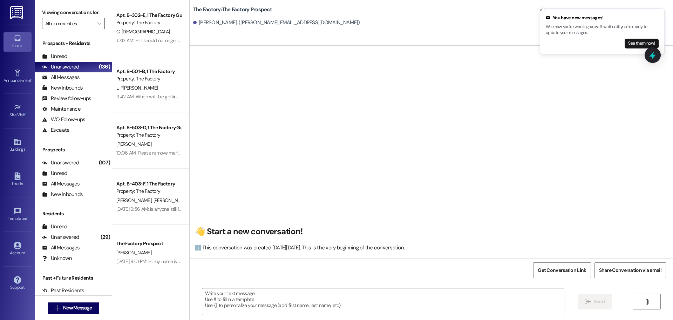
click at [202, 293] on textarea at bounding box center [383, 301] width 362 height 26
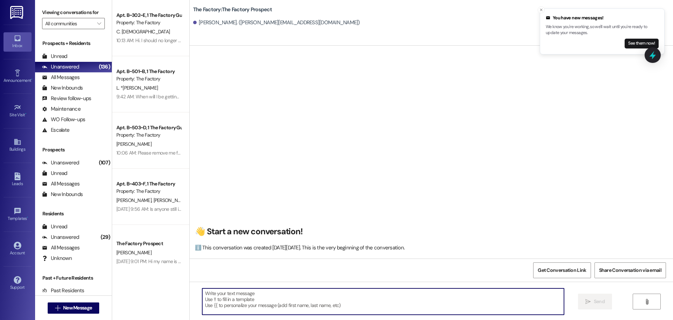
paste textarea "Hi {{Guarantor Name}}, this is [PERSON_NAME] from The Factory. {{Resident Name}…"
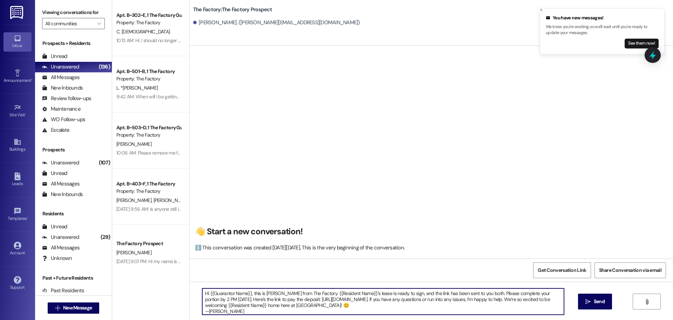
click at [246, 294] on textarea "Hi {{Guarantor Name}}, this is [PERSON_NAME] from The Factory. {{Resident Name}…" at bounding box center [383, 301] width 362 height 26
click at [324, 294] on textarea "Hi [PERSON_NAME], this is [PERSON_NAME] from The Factory. {{Resident Name}}’s l…" at bounding box center [383, 301] width 362 height 26
click at [221, 293] on textarea "Hi [PERSON_NAME], this is [PERSON_NAME] from The Factory. [PERSON_NAME]’s lease…" at bounding box center [383, 301] width 362 height 26
click at [490, 292] on textarea "Hi [PERSON_NAME], his is [PERSON_NAME] from The Factory. [PERSON_NAME]’s lease …" at bounding box center [383, 301] width 362 height 26
drag, startPoint x: 526, startPoint y: 298, endPoint x: 547, endPoint y: 299, distance: 20.7
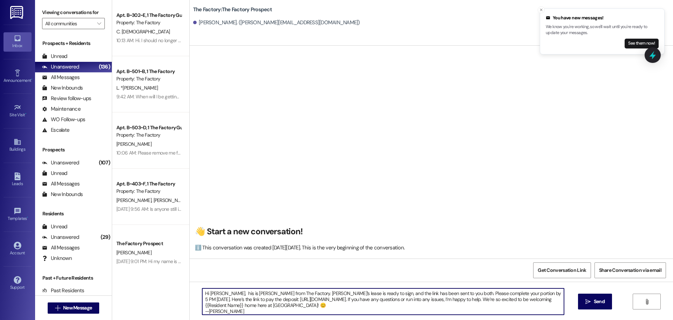
click at [547, 299] on textarea "Hi [PERSON_NAME], his is [PERSON_NAME] from The Factory. [PERSON_NAME]’s lease …" at bounding box center [383, 301] width 362 height 26
click at [252, 304] on textarea "Hi [PERSON_NAME], his is [PERSON_NAME] from The Factory. [PERSON_NAME]’s lease …" at bounding box center [383, 301] width 362 height 26
drag, startPoint x: 198, startPoint y: 293, endPoint x: 268, endPoint y: 308, distance: 71.7
click at [268, 308] on textarea "Hi [PERSON_NAME], his is [PERSON_NAME] from The Factory. [PERSON_NAME]’s lease …" at bounding box center [383, 301] width 362 height 26
type textarea "Hi [PERSON_NAME], his is [PERSON_NAME] from The Factory. [PERSON_NAME]’s lease …"
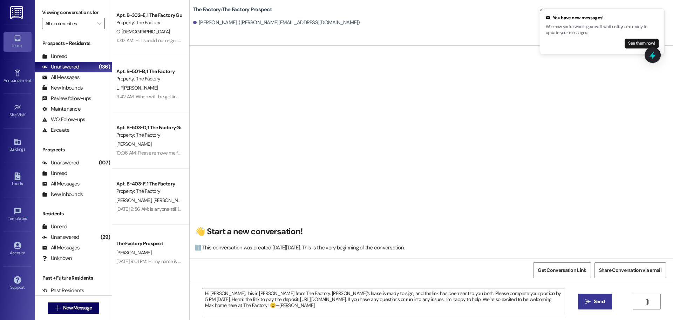
drag, startPoint x: 596, startPoint y: 300, endPoint x: 590, endPoint y: 299, distance: 6.1
click at [594, 301] on span "Send" at bounding box center [599, 300] width 11 height 7
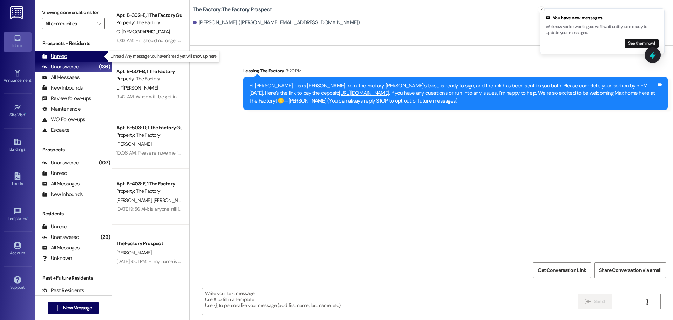
click at [67, 56] on div "Unread" at bounding box center [54, 56] width 25 height 7
